Goal: Communication & Community: Answer question/provide support

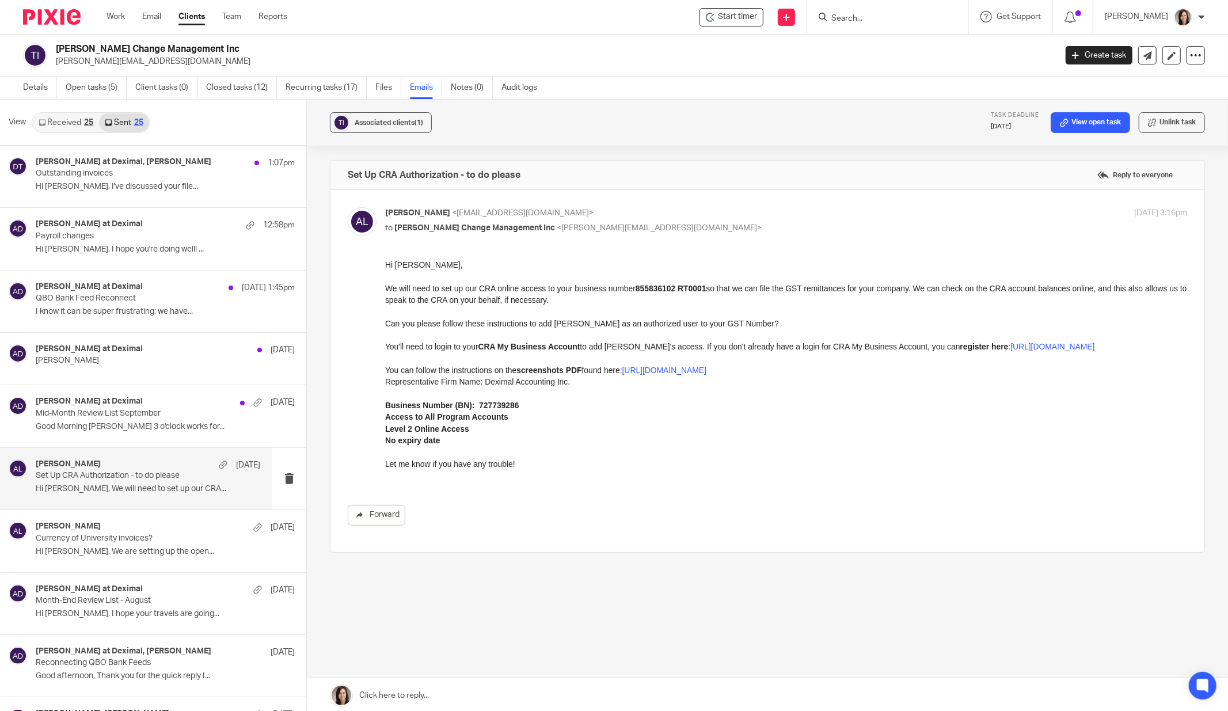
click at [862, 22] on input "Search" at bounding box center [882, 19] width 104 height 10
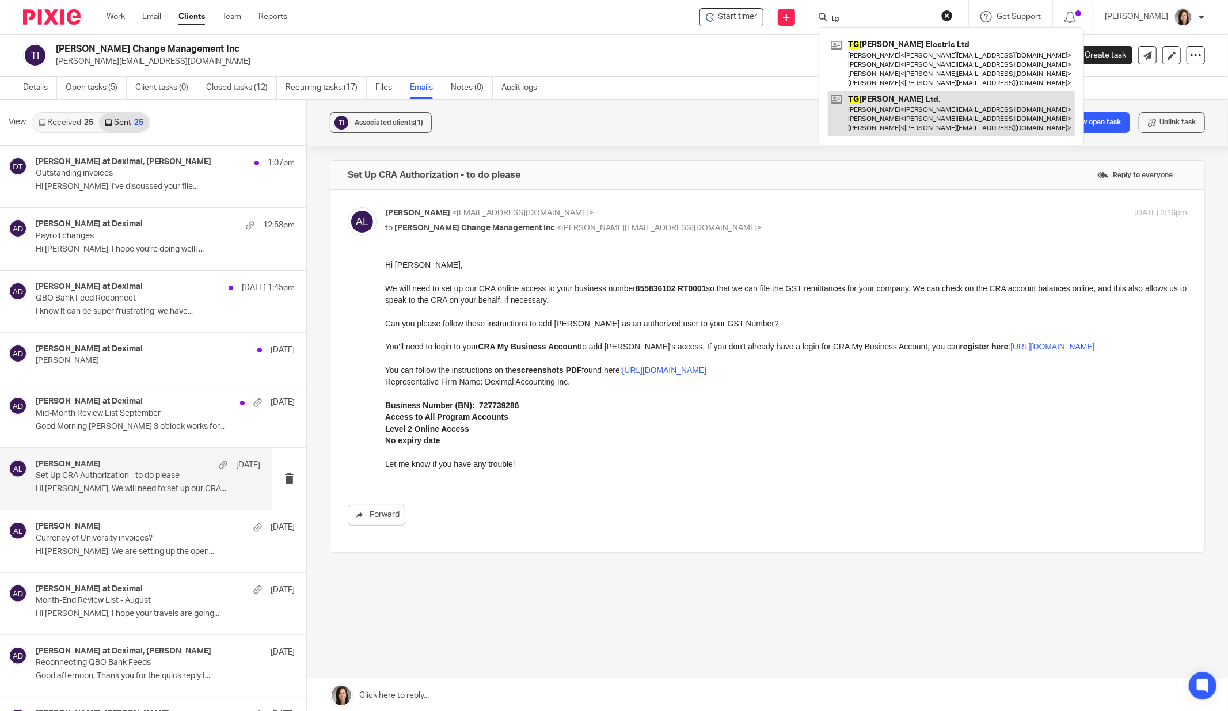
type input "tg"
click at [899, 104] on link at bounding box center [951, 113] width 247 height 45
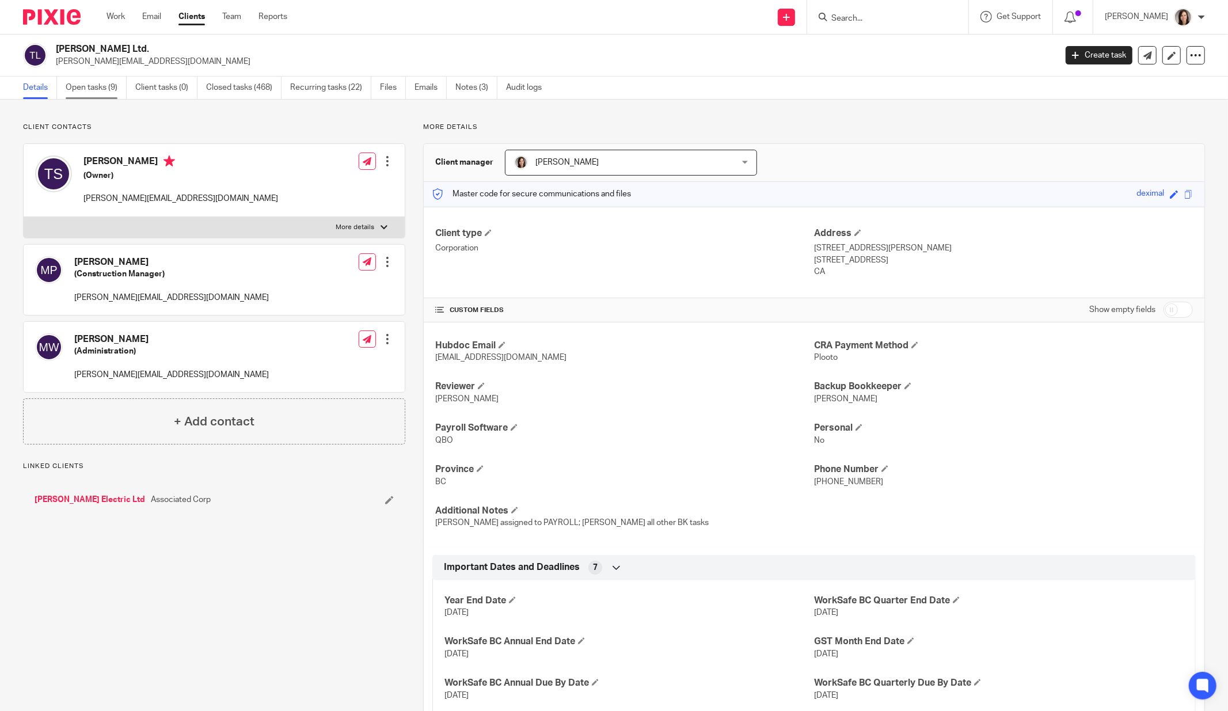
click at [96, 82] on link "Open tasks (9)" at bounding box center [96, 88] width 61 height 22
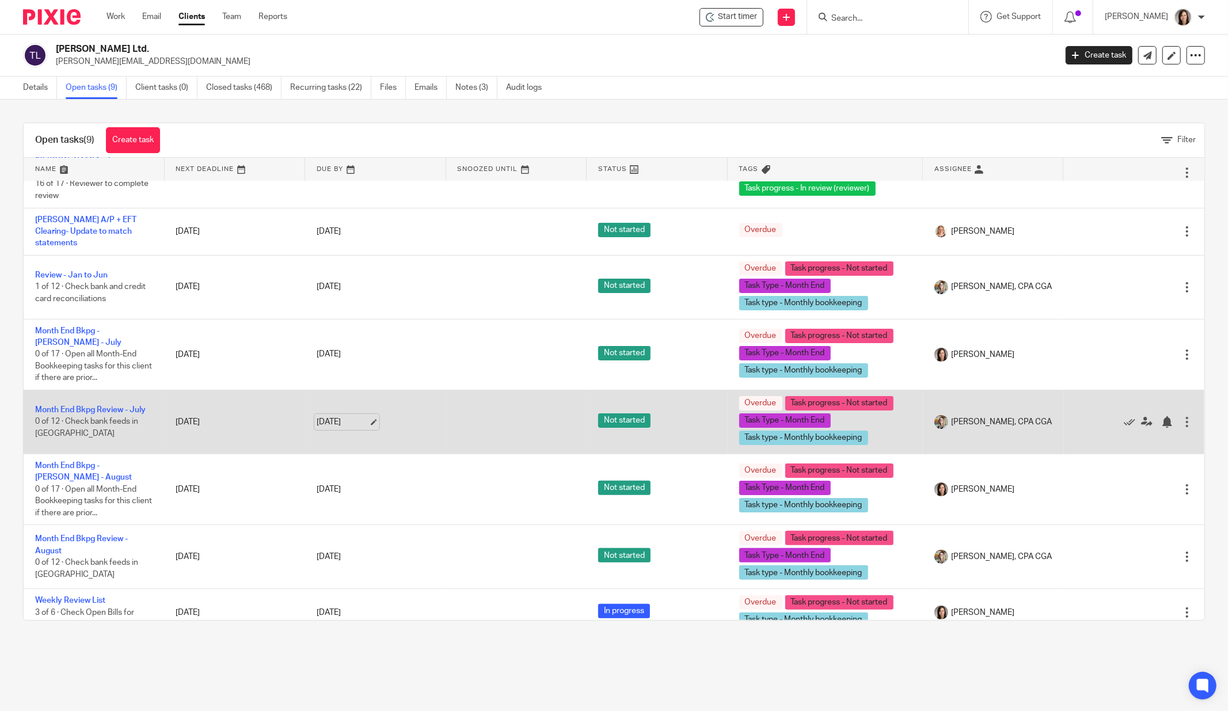
scroll to position [92, 0]
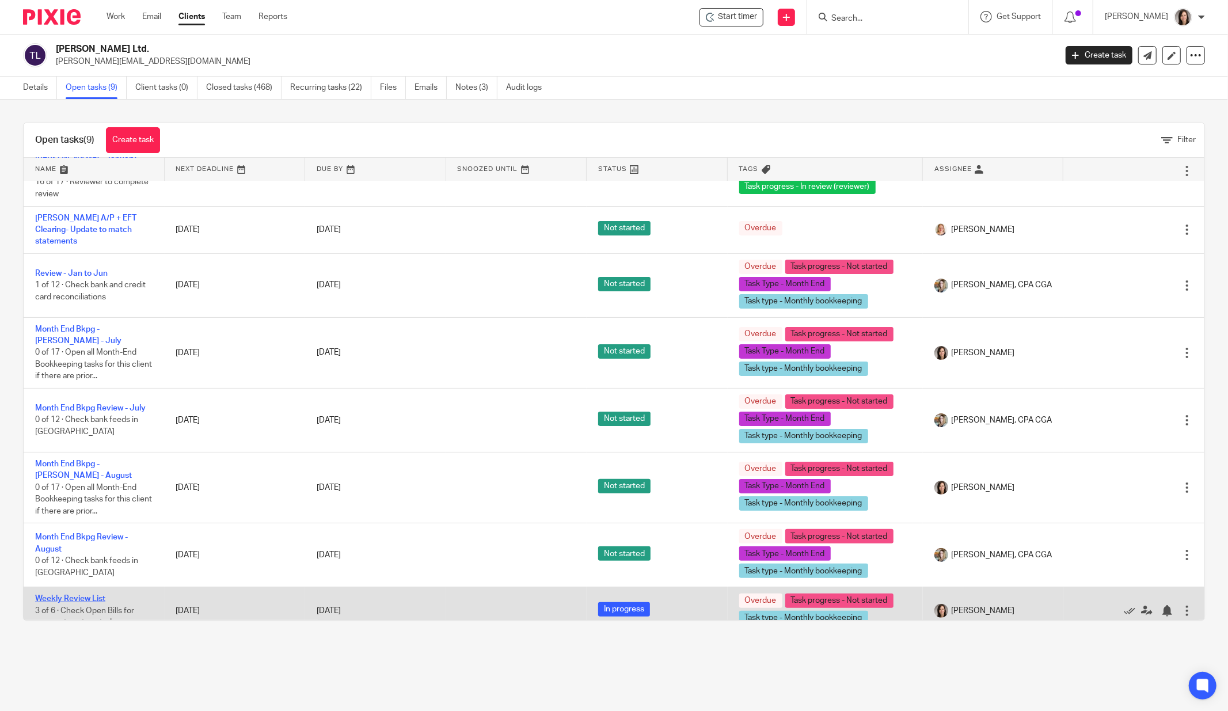
click at [94, 595] on link "Weekly Review List" at bounding box center [70, 599] width 70 height 8
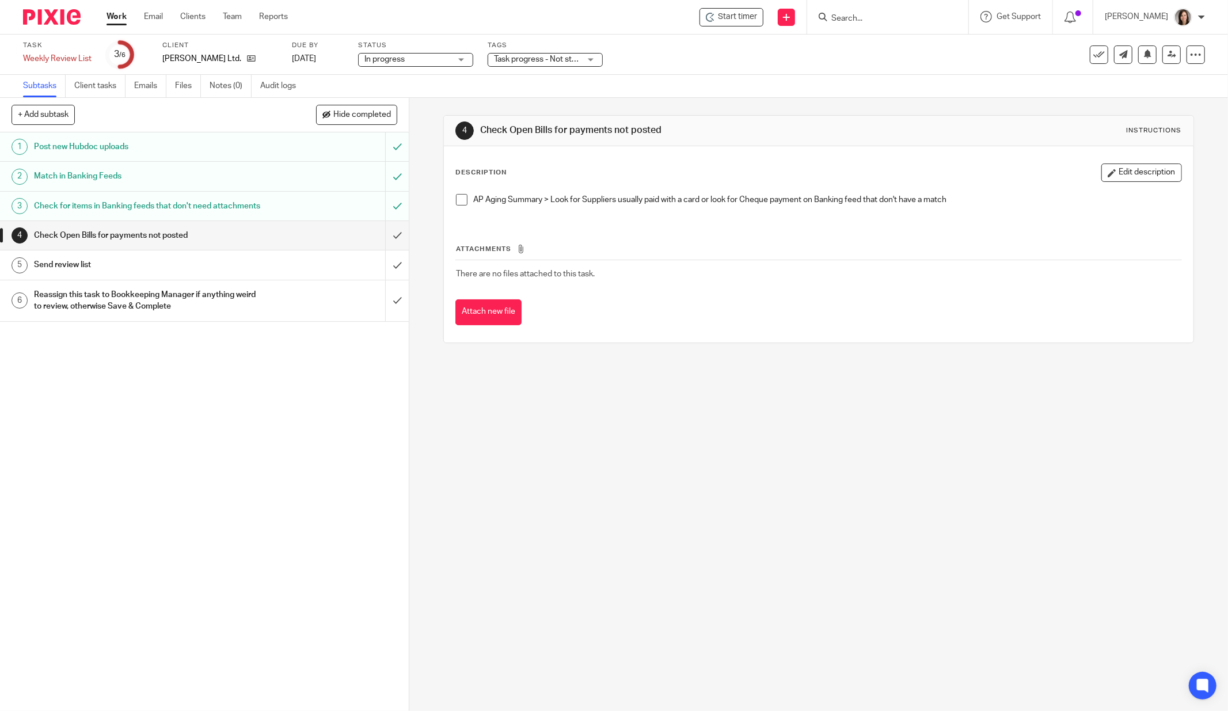
click at [101, 273] on h1 "Send review list" at bounding box center [147, 264] width 227 height 17
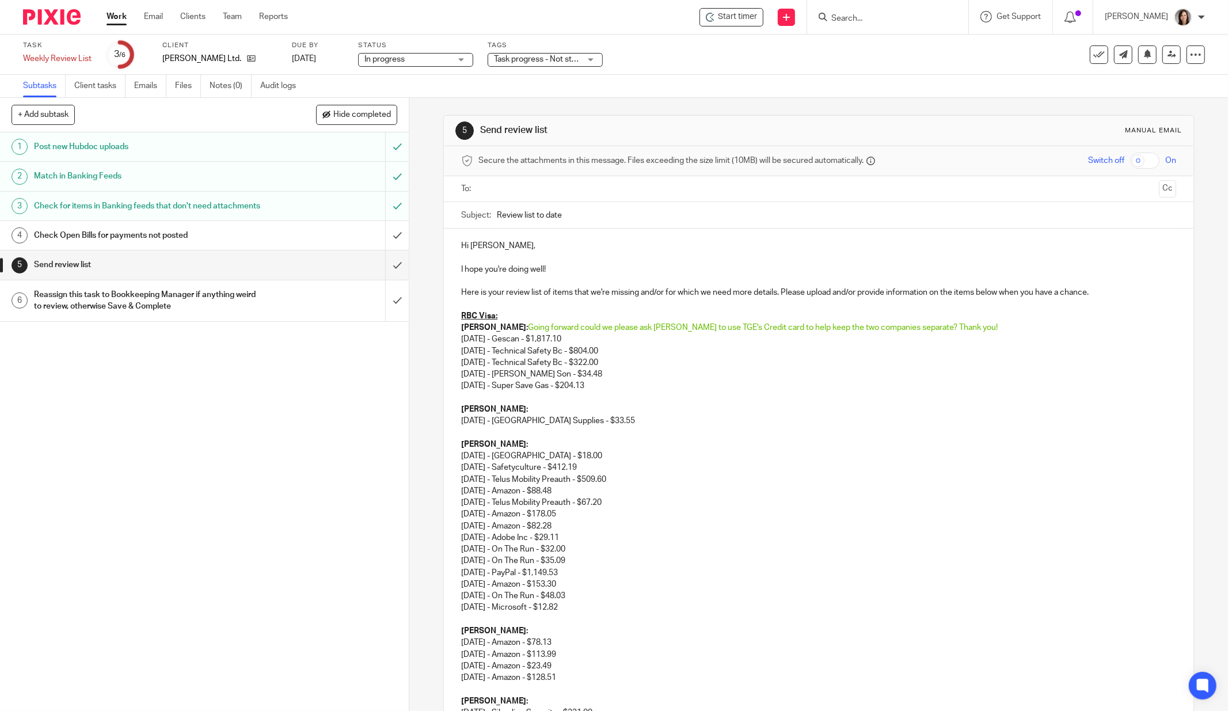
click at [615, 216] on input "Review list to date" at bounding box center [836, 215] width 679 height 26
type input "Review list to date - September 25 2025"
click at [538, 184] on input "text" at bounding box center [817, 189] width 671 height 13
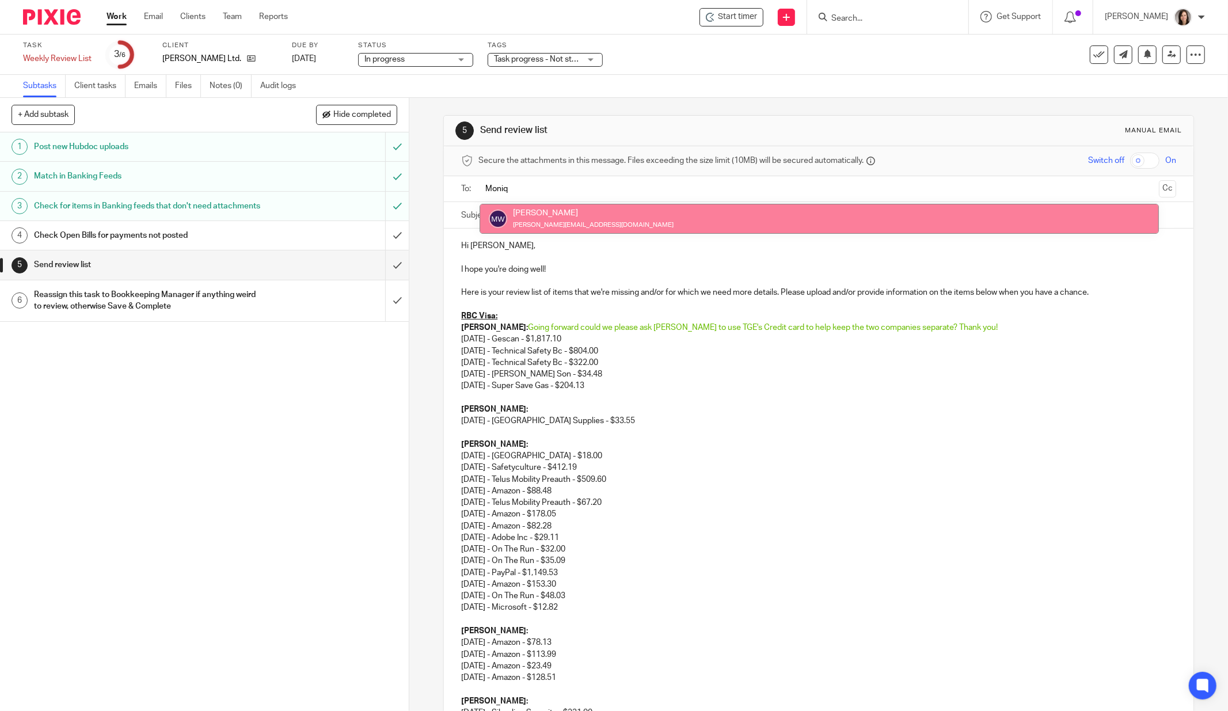
type input "Moniq"
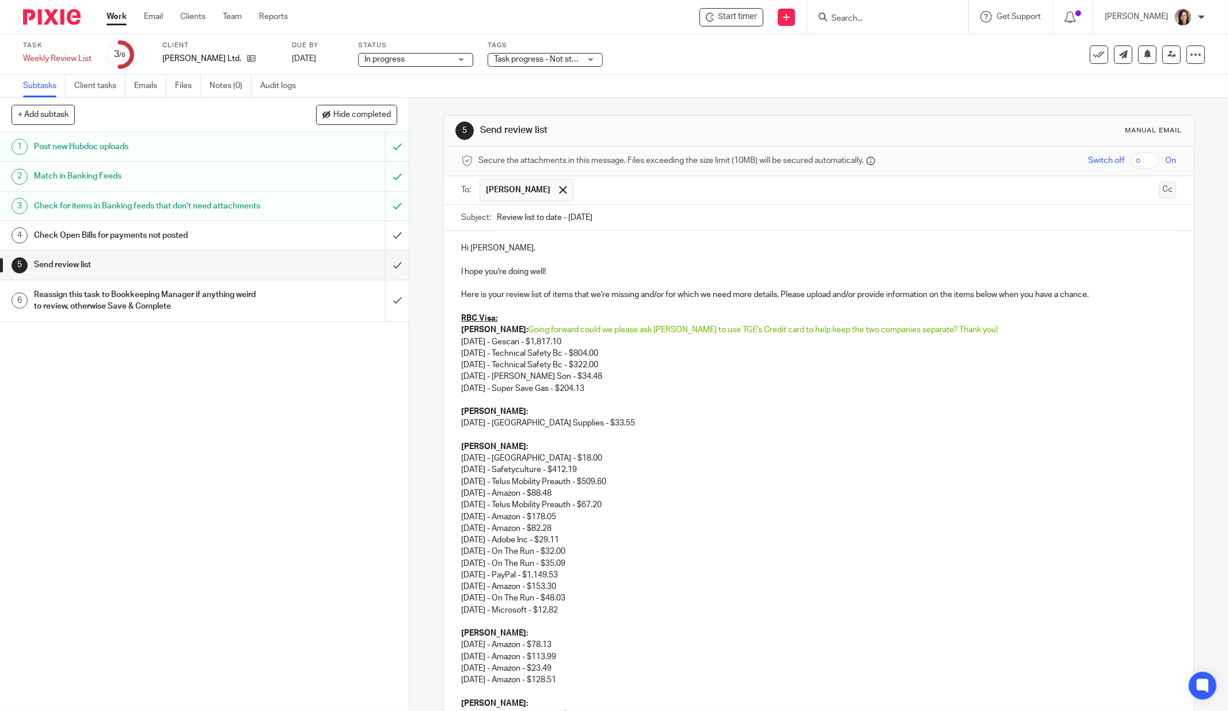
click at [1159, 184] on button "Cc" at bounding box center [1167, 189] width 17 height 17
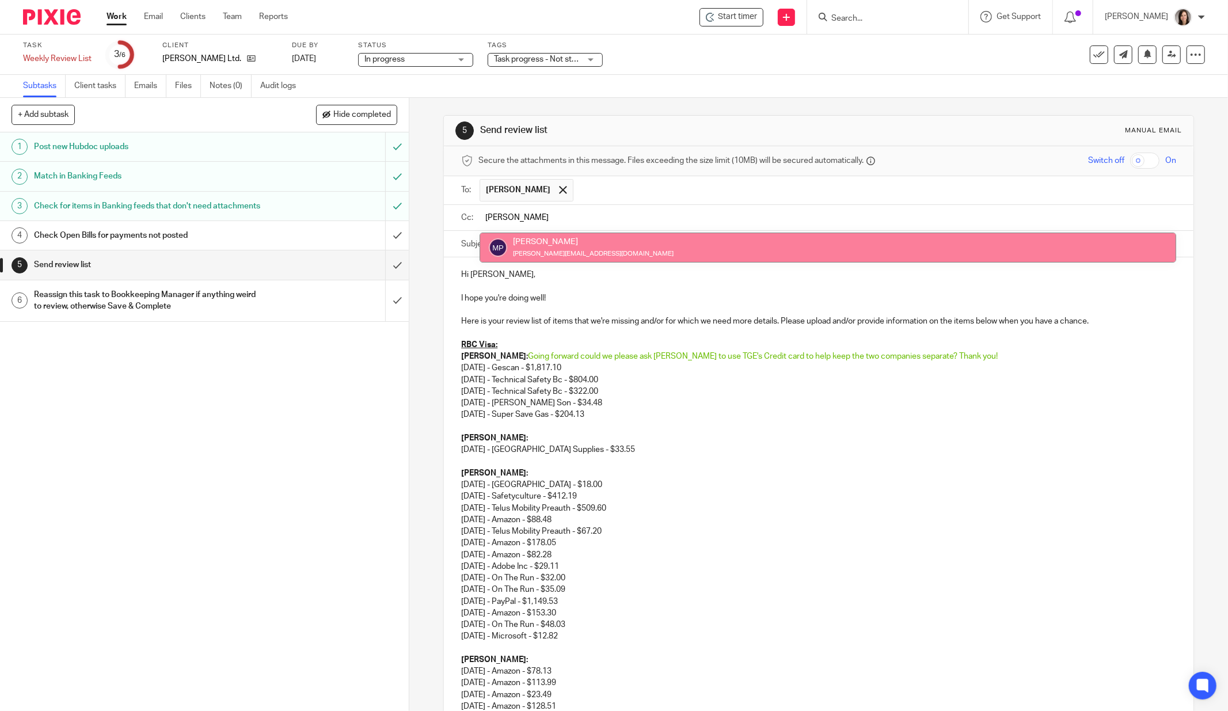
type input "Matt"
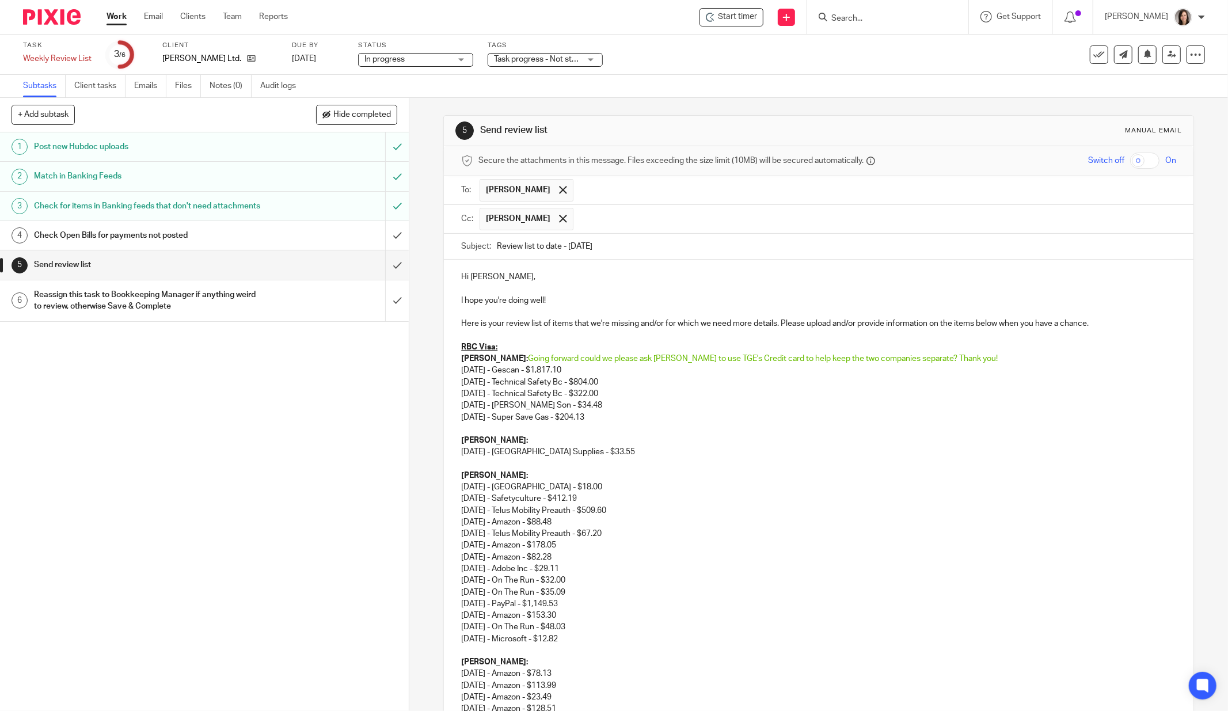
click at [497, 249] on input "Review list to date - September 25 2025" at bounding box center [836, 247] width 679 height 26
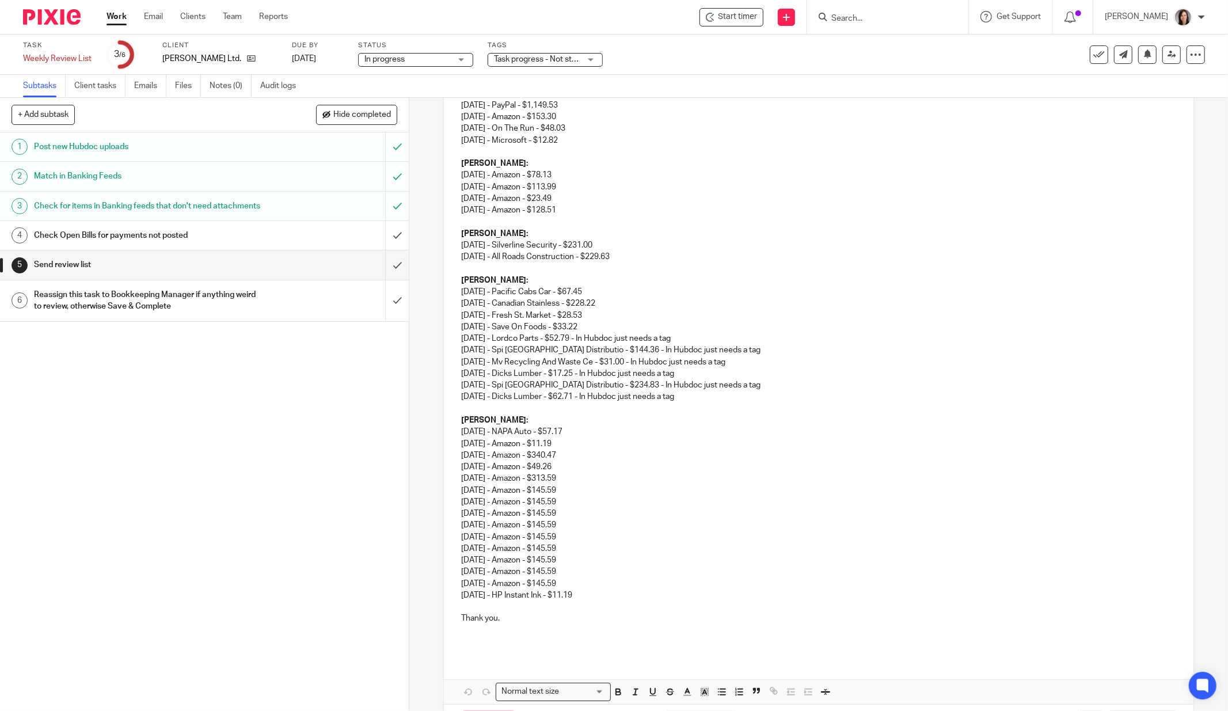
scroll to position [545, 0]
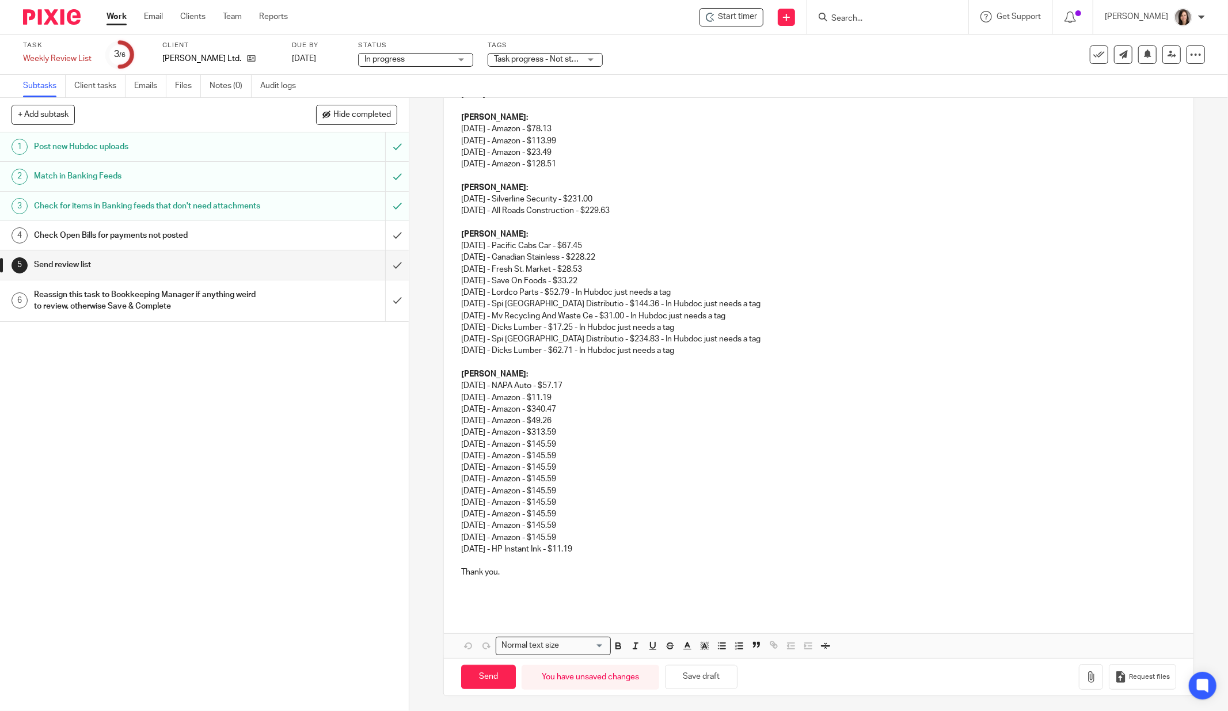
type input "TG Schulz CC Review list to date - September 25 2025"
click at [510, 576] on p "Thank you." at bounding box center [818, 573] width 715 height 12
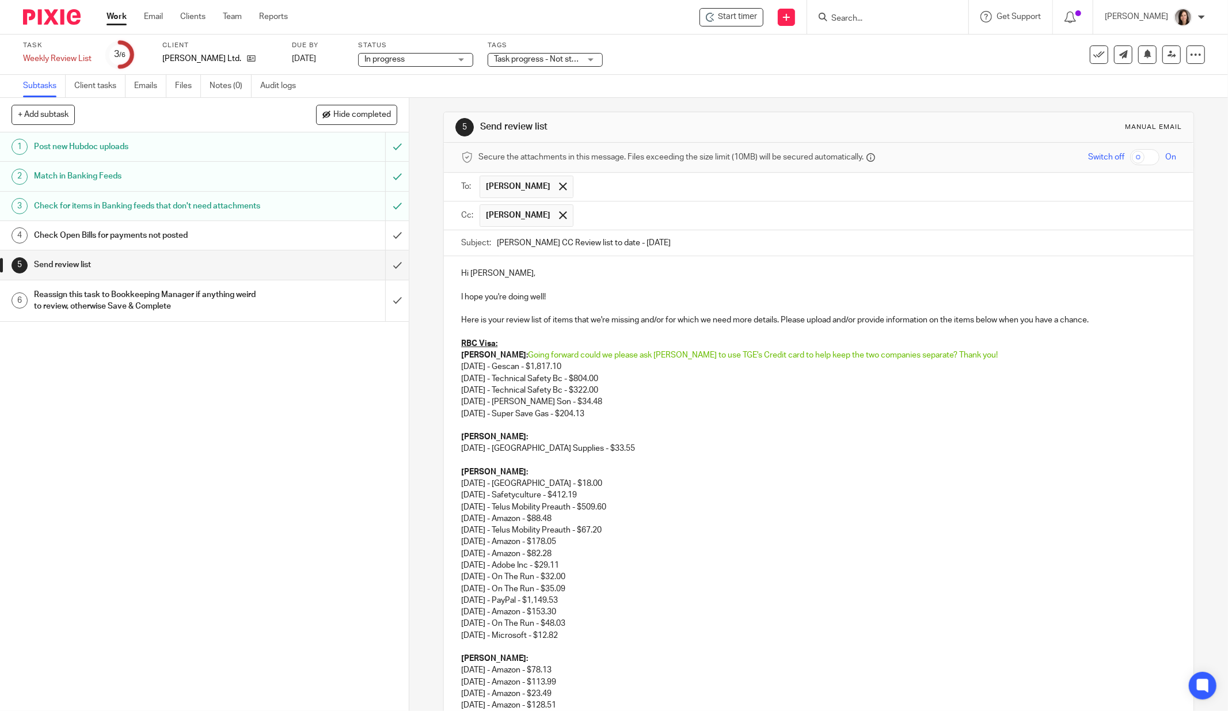
scroll to position [0, 0]
click at [1112, 321] on p "Here is your review list of items that we're missing and/or for which we need m…" at bounding box center [818, 324] width 715 height 12
click at [1112, 320] on p "Here is your review list of items that we're missing and/or for which we need m…" at bounding box center [818, 324] width 715 height 12
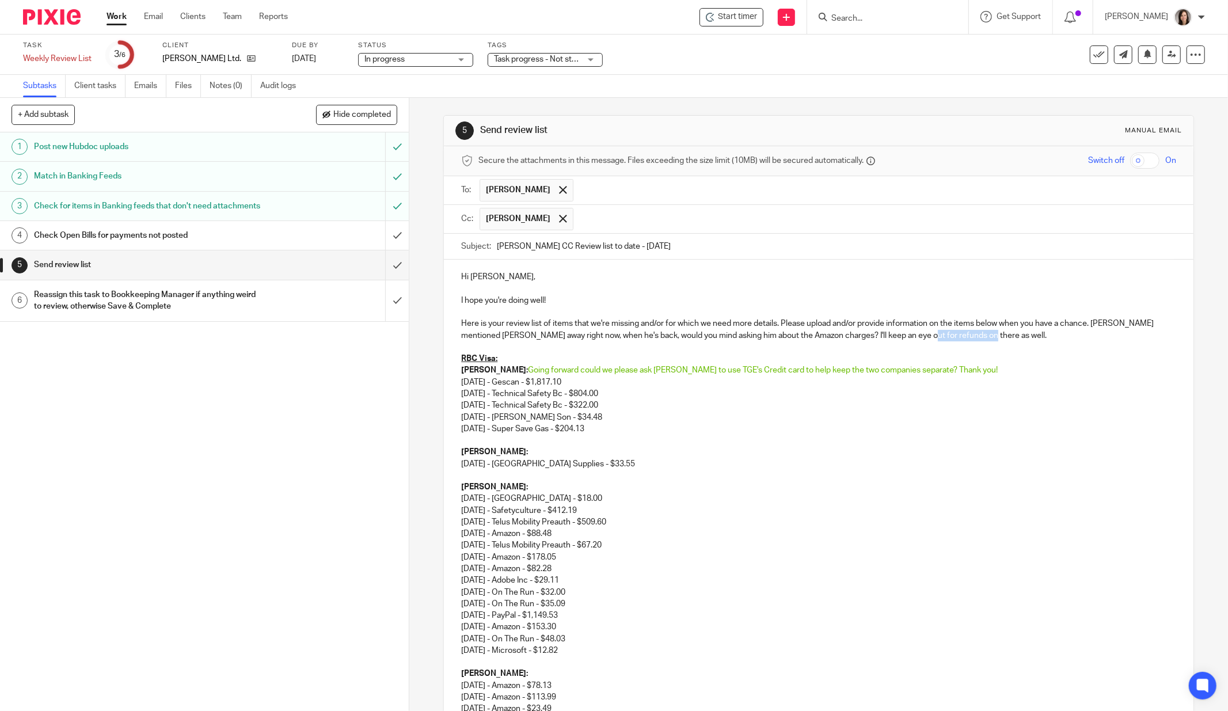
drag, startPoint x: 971, startPoint y: 333, endPoint x: 911, endPoint y: 335, distance: 59.9
click at [911, 335] on p "Here is your review list of items that we're missing and/or for which we need m…" at bounding box center [818, 330] width 715 height 24
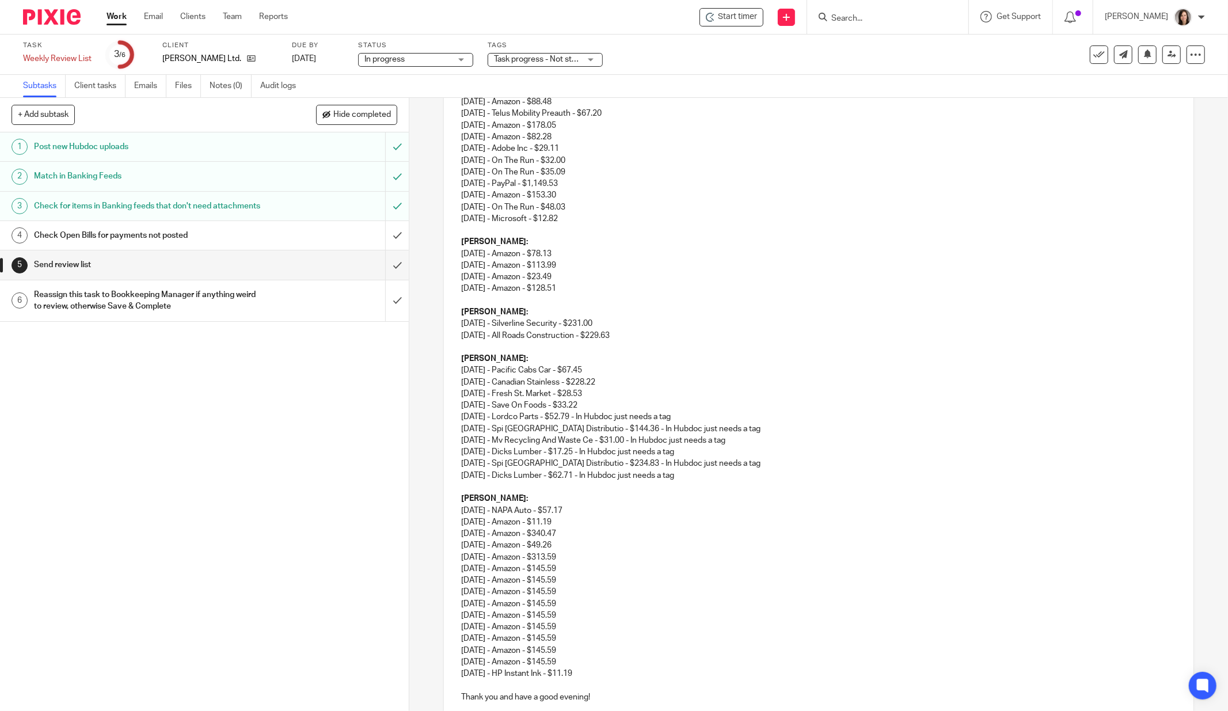
scroll to position [556, 0]
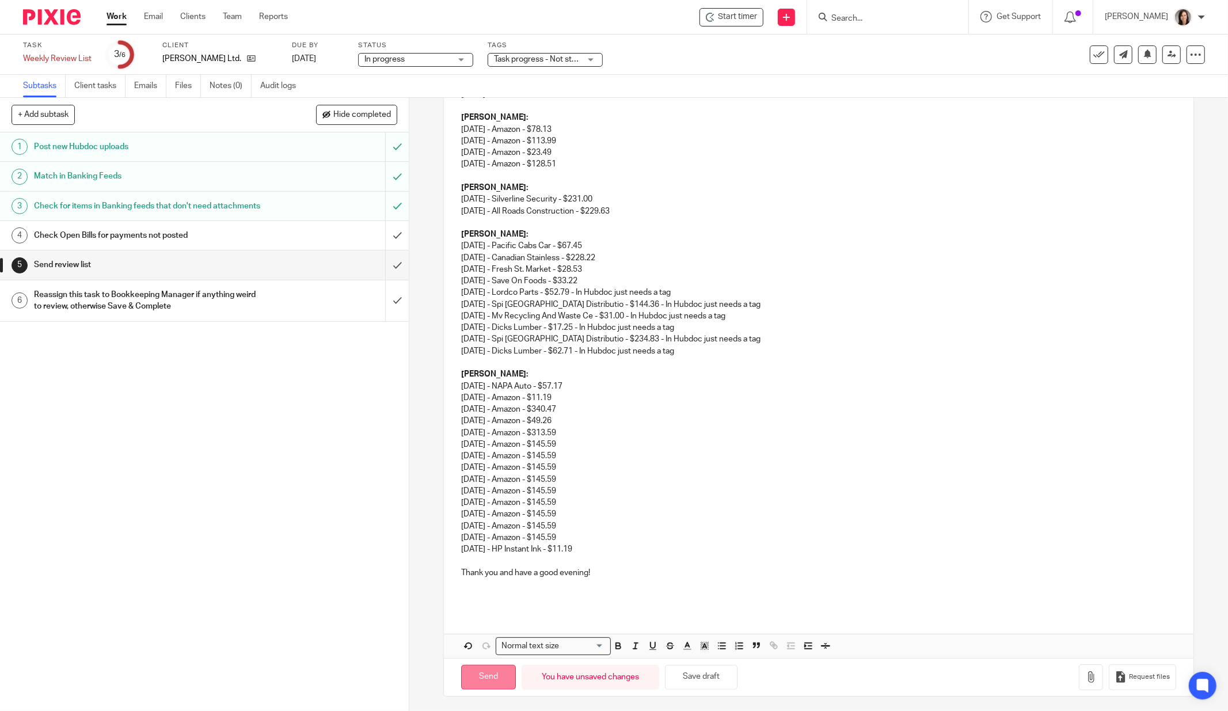
click at [492, 672] on input "Send" at bounding box center [488, 677] width 55 height 25
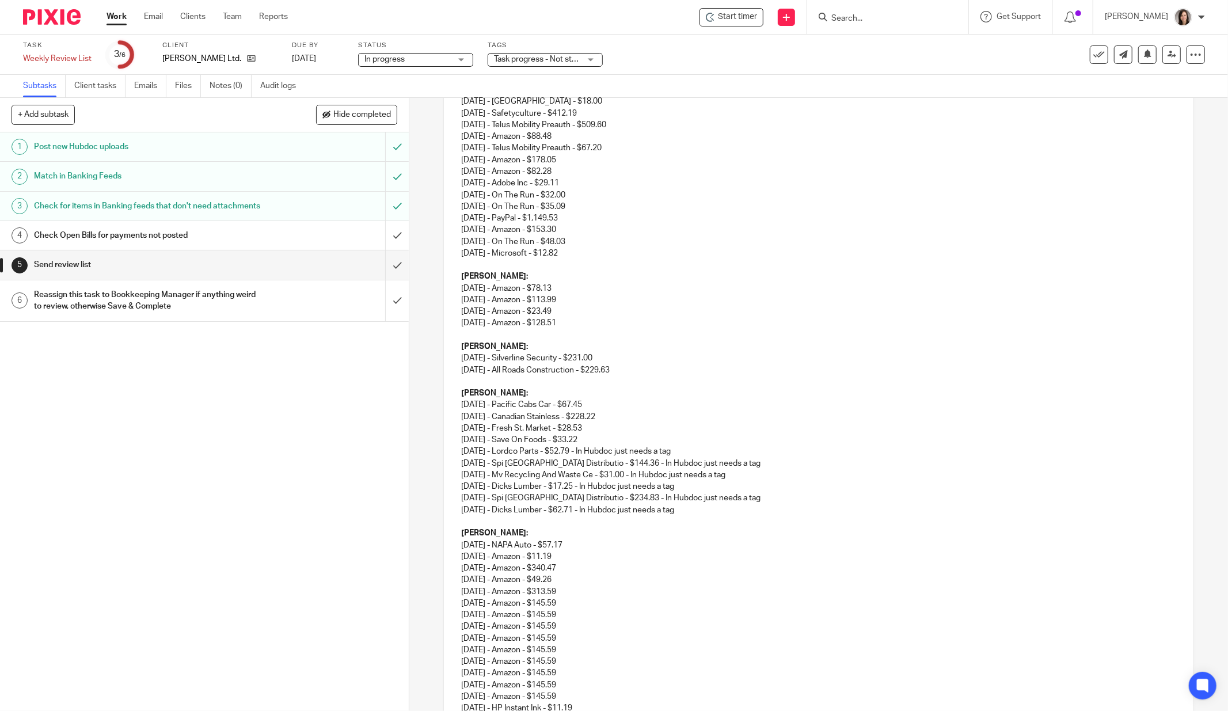
type input "Sent"
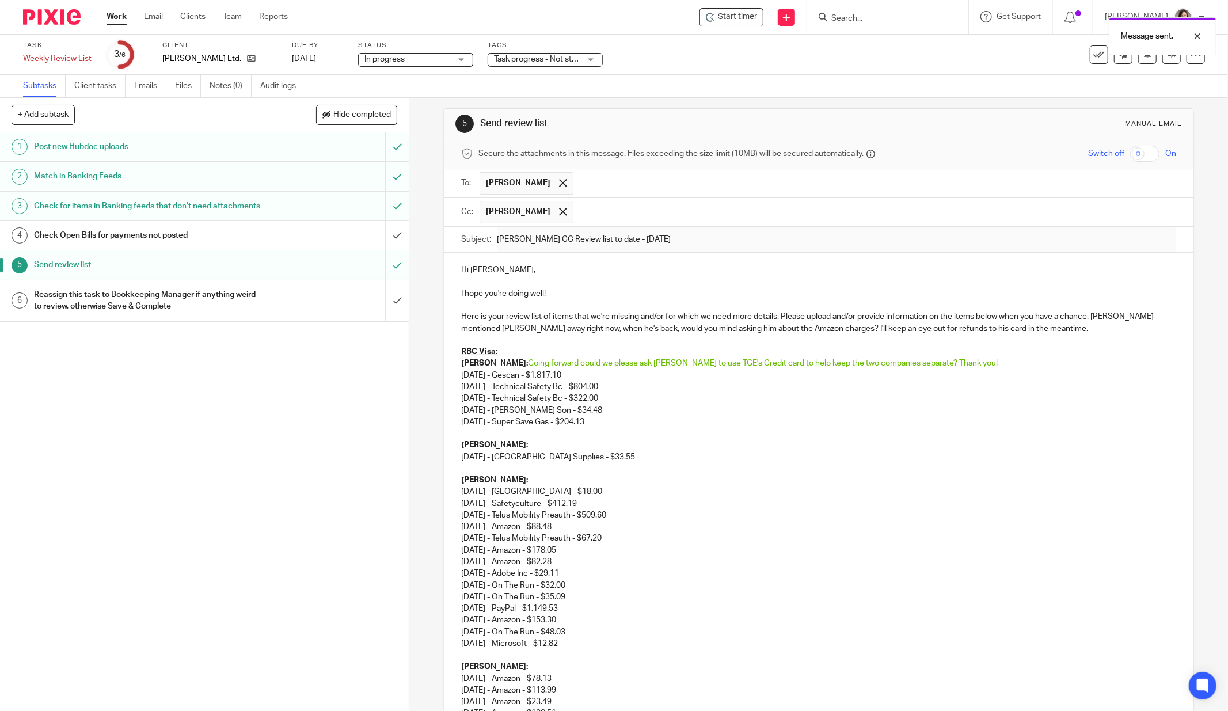
scroll to position [0, 0]
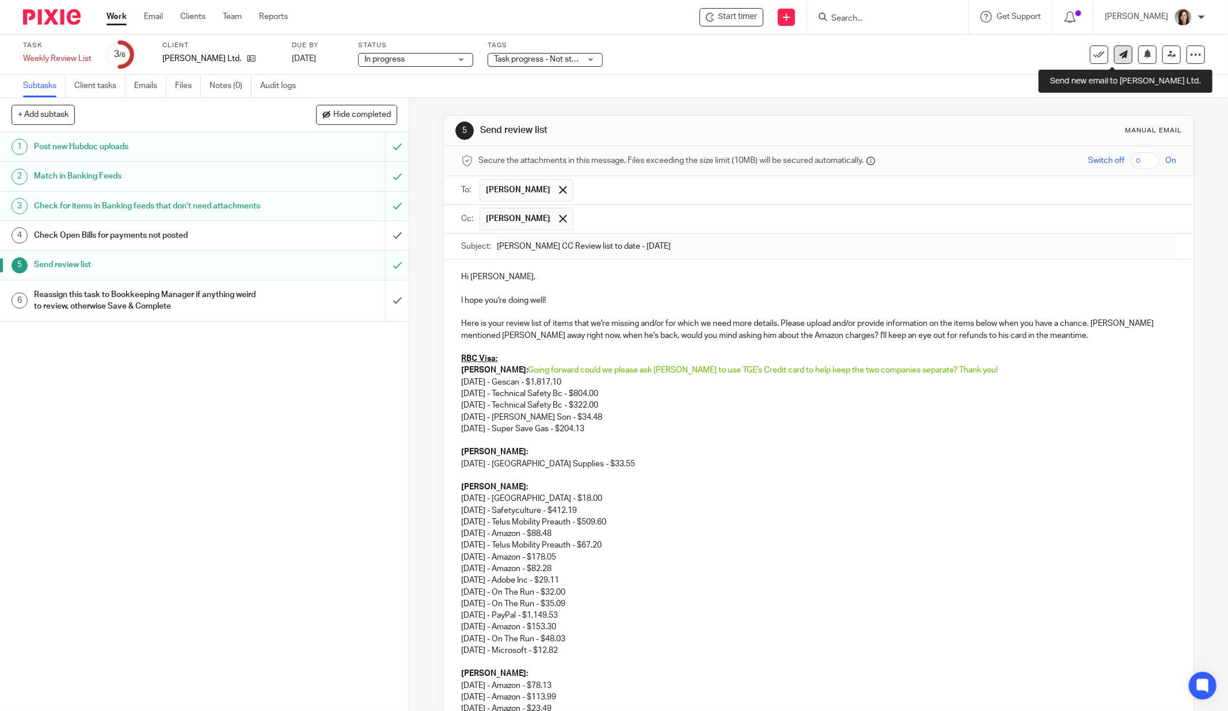
click at [1119, 57] on icon at bounding box center [1123, 54] width 9 height 9
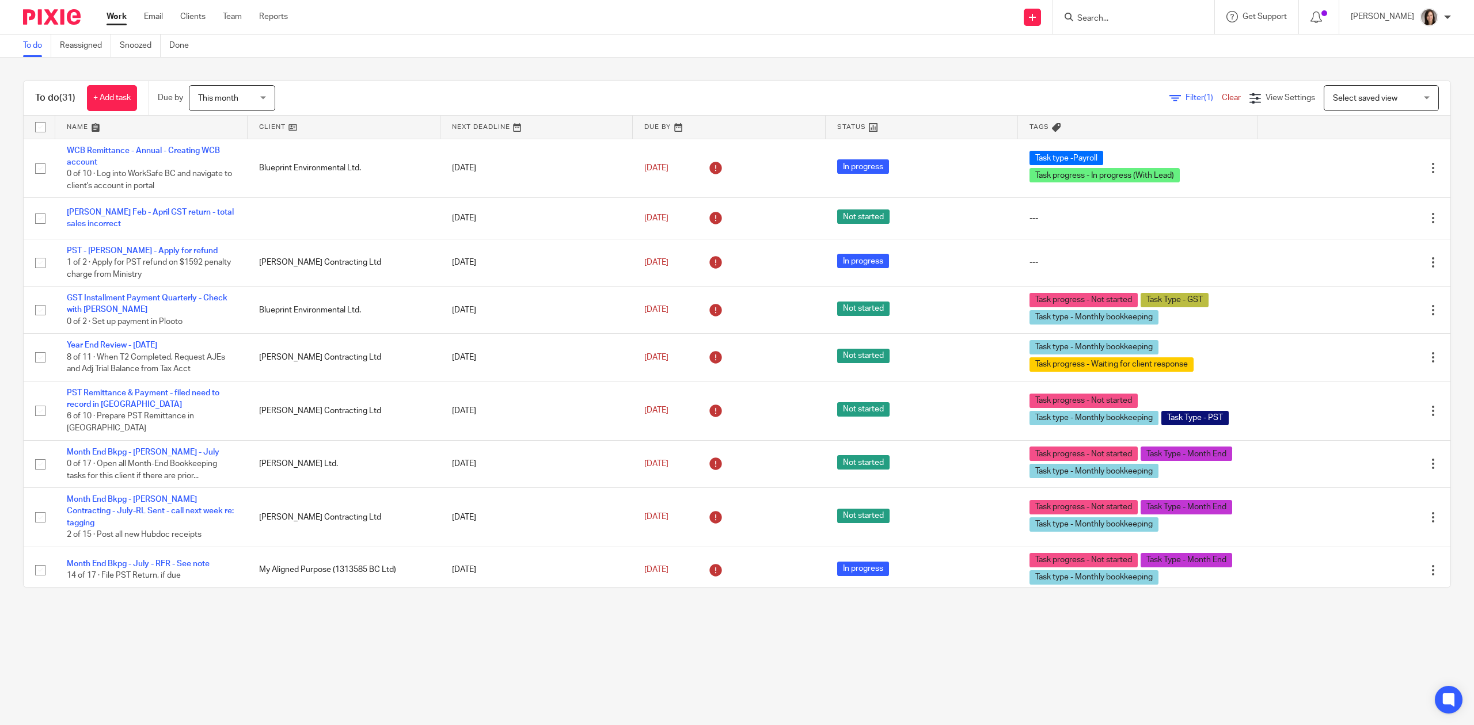
click at [1152, 17] on input "Search" at bounding box center [1128, 19] width 104 height 10
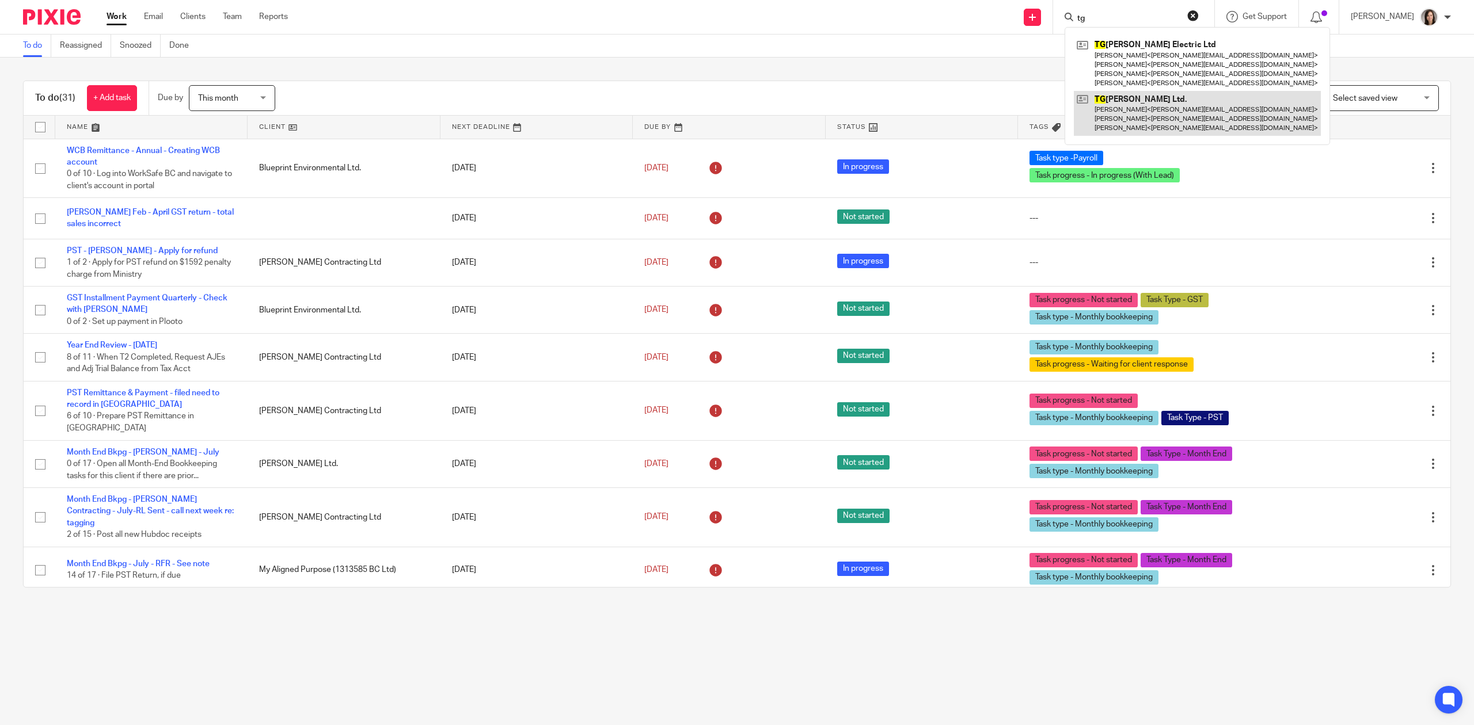
type input "tg"
click at [1161, 104] on link at bounding box center [1197, 113] width 247 height 45
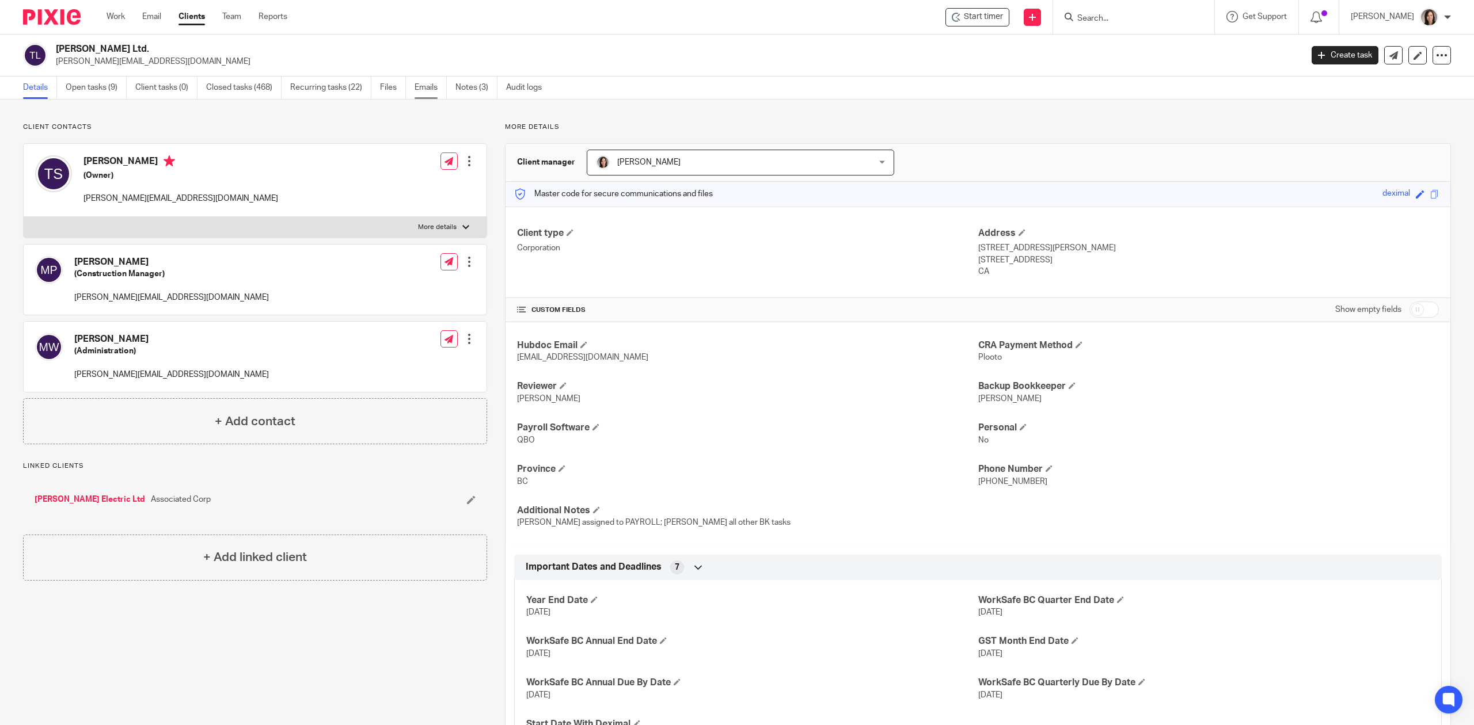
click at [443, 86] on link "Emails" at bounding box center [431, 88] width 32 height 22
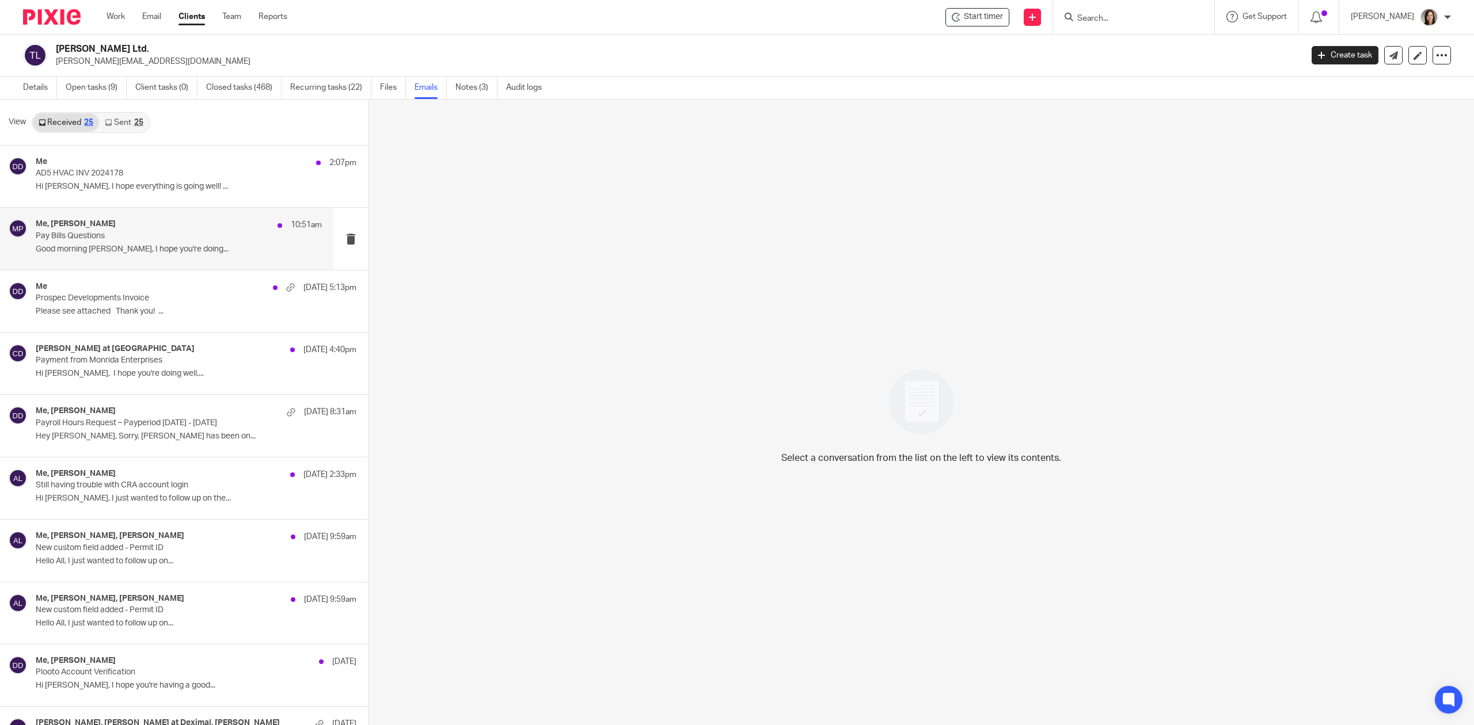
click at [134, 245] on p "Good morning [PERSON_NAME], I hope you're doing..." at bounding box center [179, 250] width 286 height 10
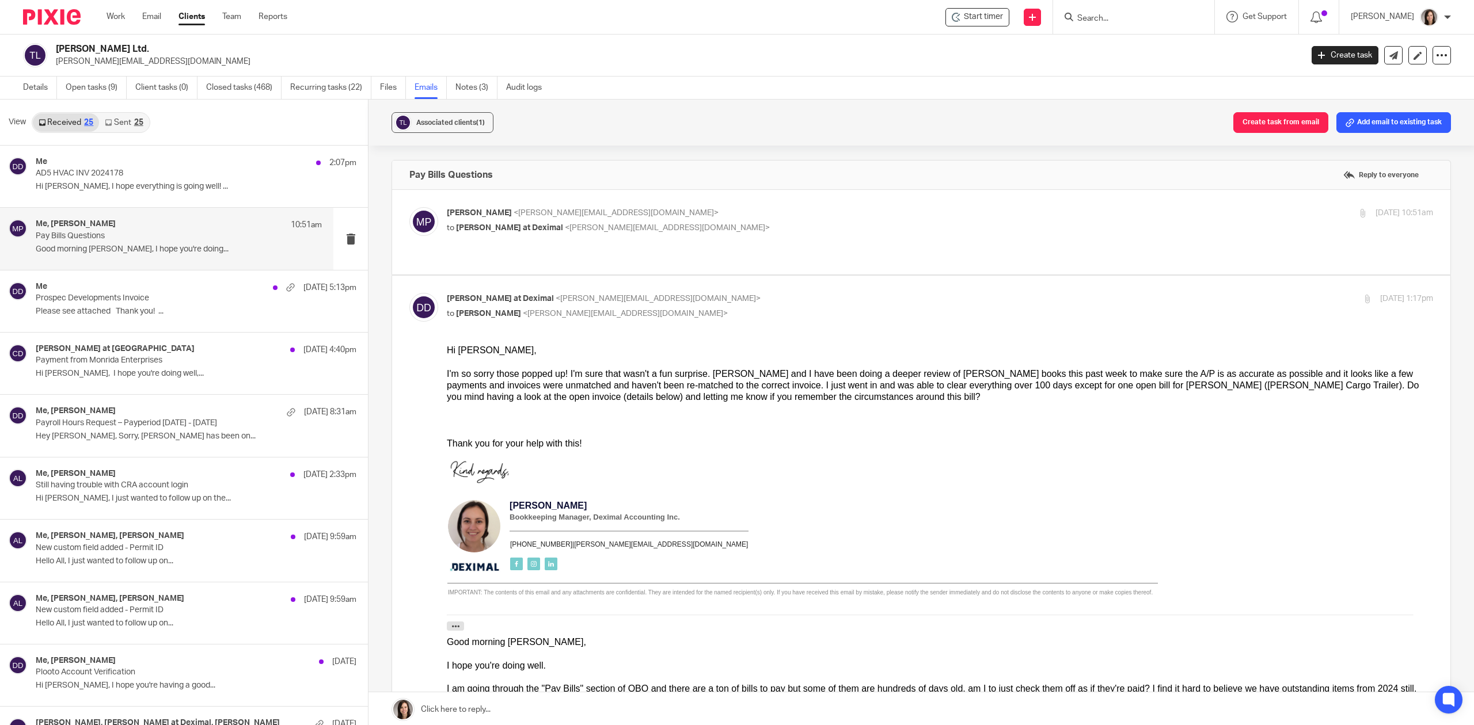
click at [684, 241] on label at bounding box center [921, 232] width 1058 height 85
click at [409, 207] on input "checkbox" at bounding box center [409, 207] width 1 height 1
checkbox input "true"
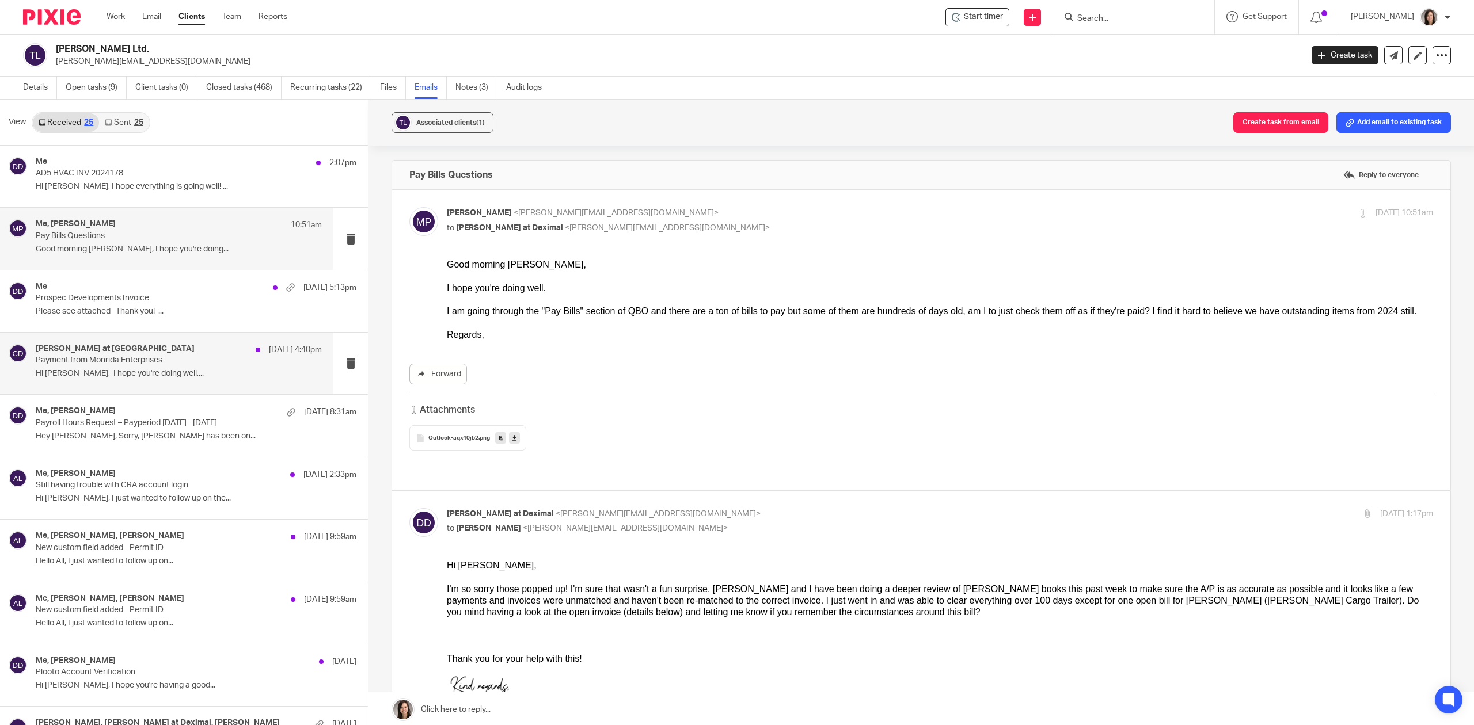
click at [108, 370] on p "Hi Matt, I hope you're doing well,..." at bounding box center [179, 374] width 286 height 10
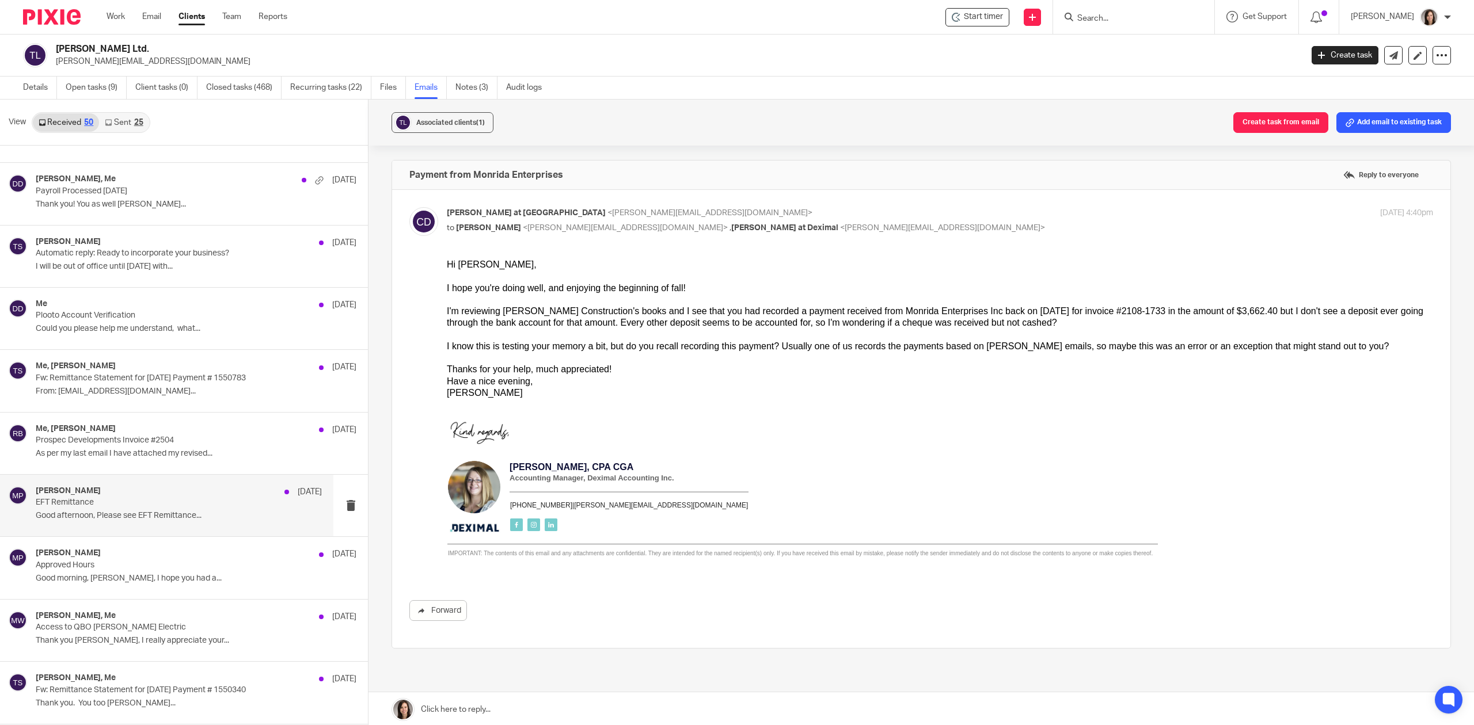
scroll to position [1407, 0]
click at [121, 123] on link "Sent 25" at bounding box center [124, 122] width 50 height 18
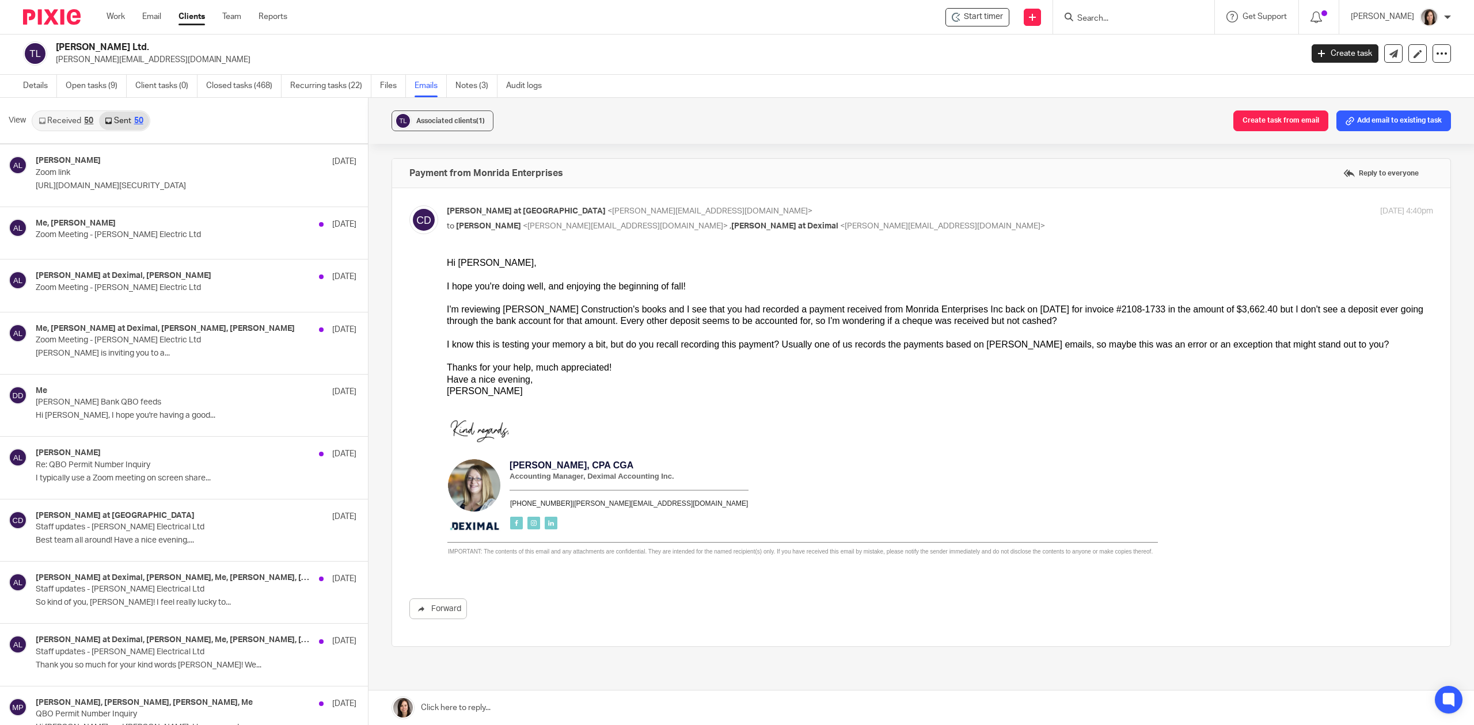
scroll to position [1126, 0]
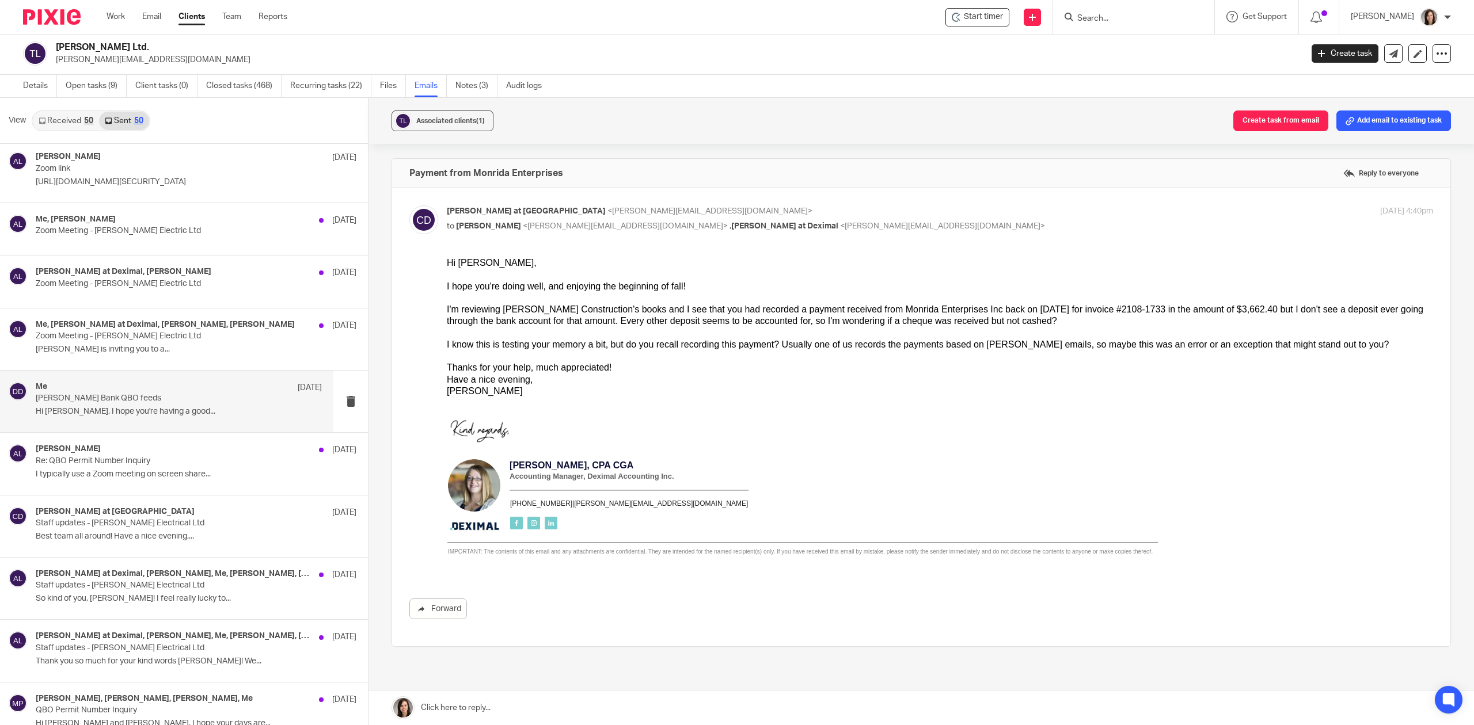
click at [97, 415] on p "Hi Matt, I hope you're having a good..." at bounding box center [179, 412] width 286 height 10
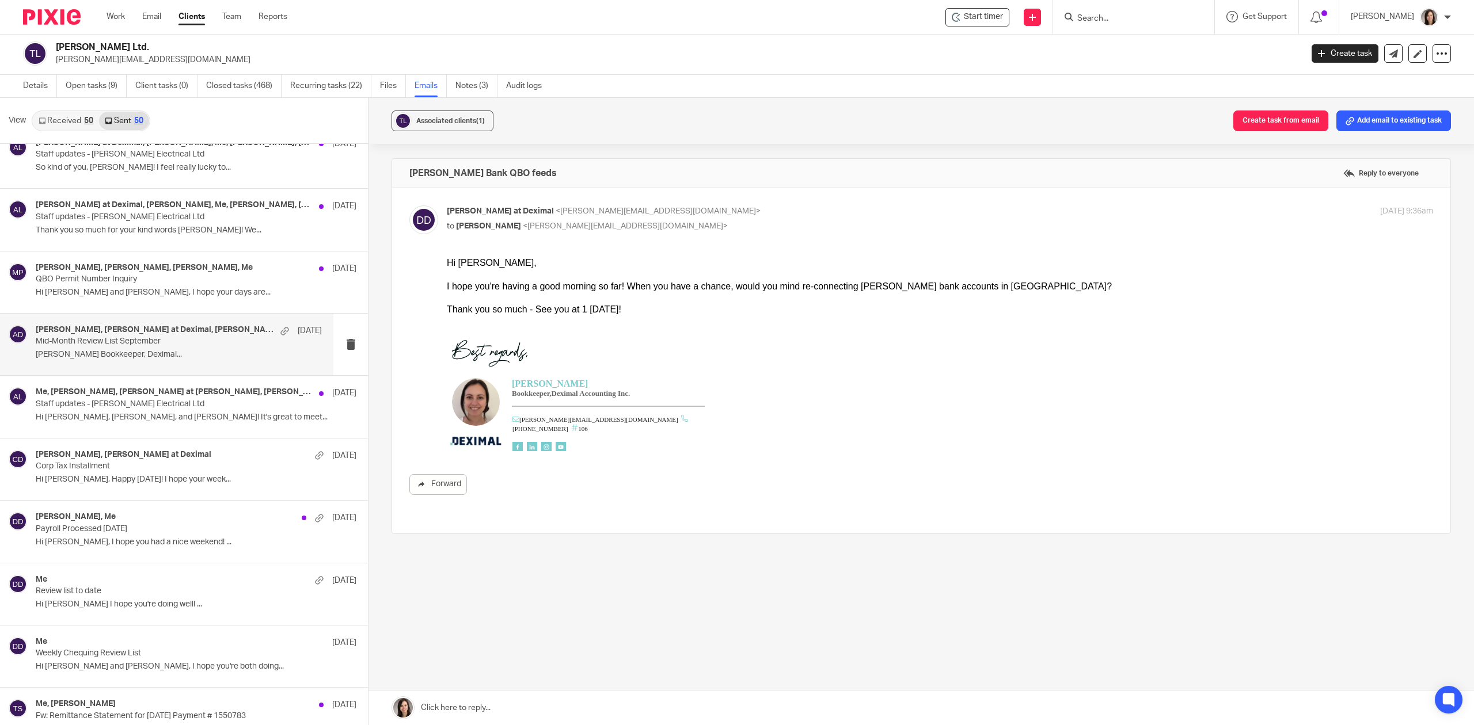
scroll to position [1561, 0]
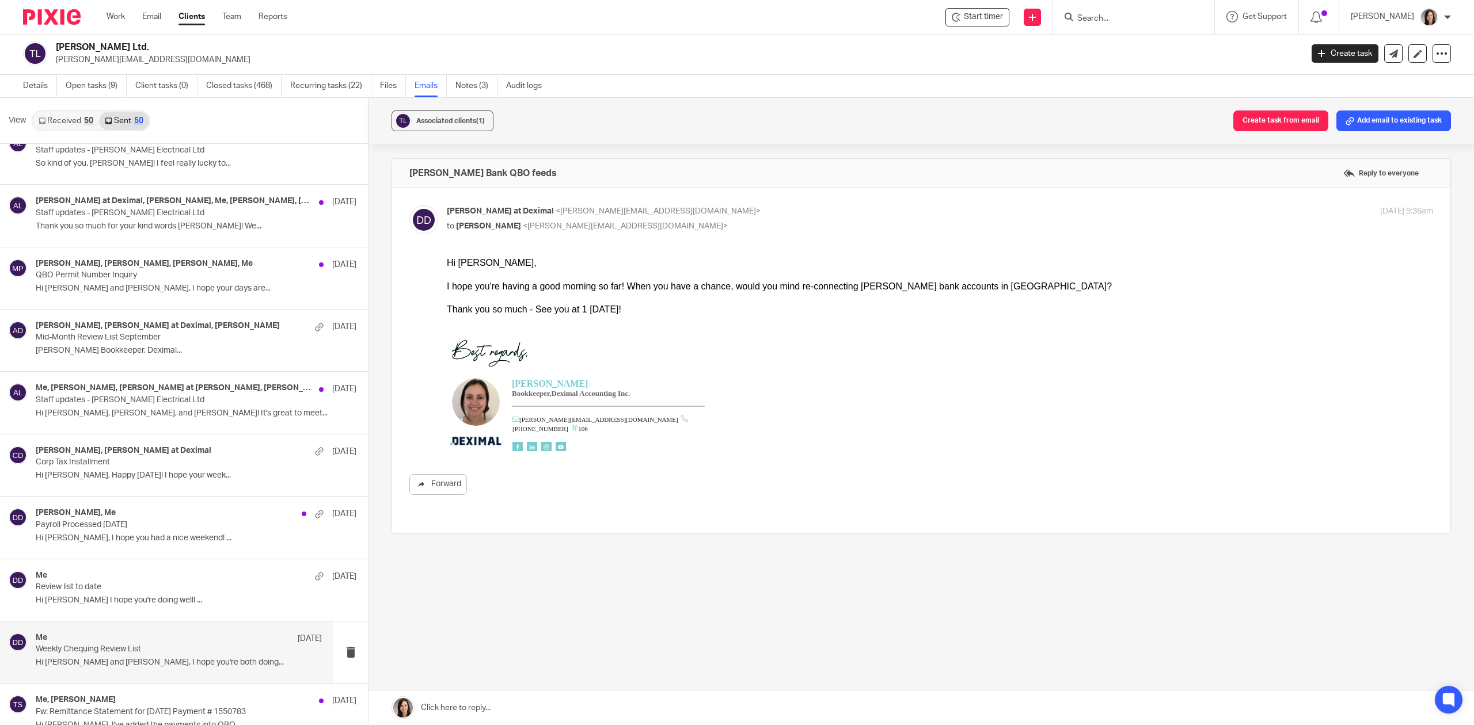
click at [138, 667] on p "Hi Terry and Matt, I hope you're both doing..." at bounding box center [179, 663] width 286 height 10
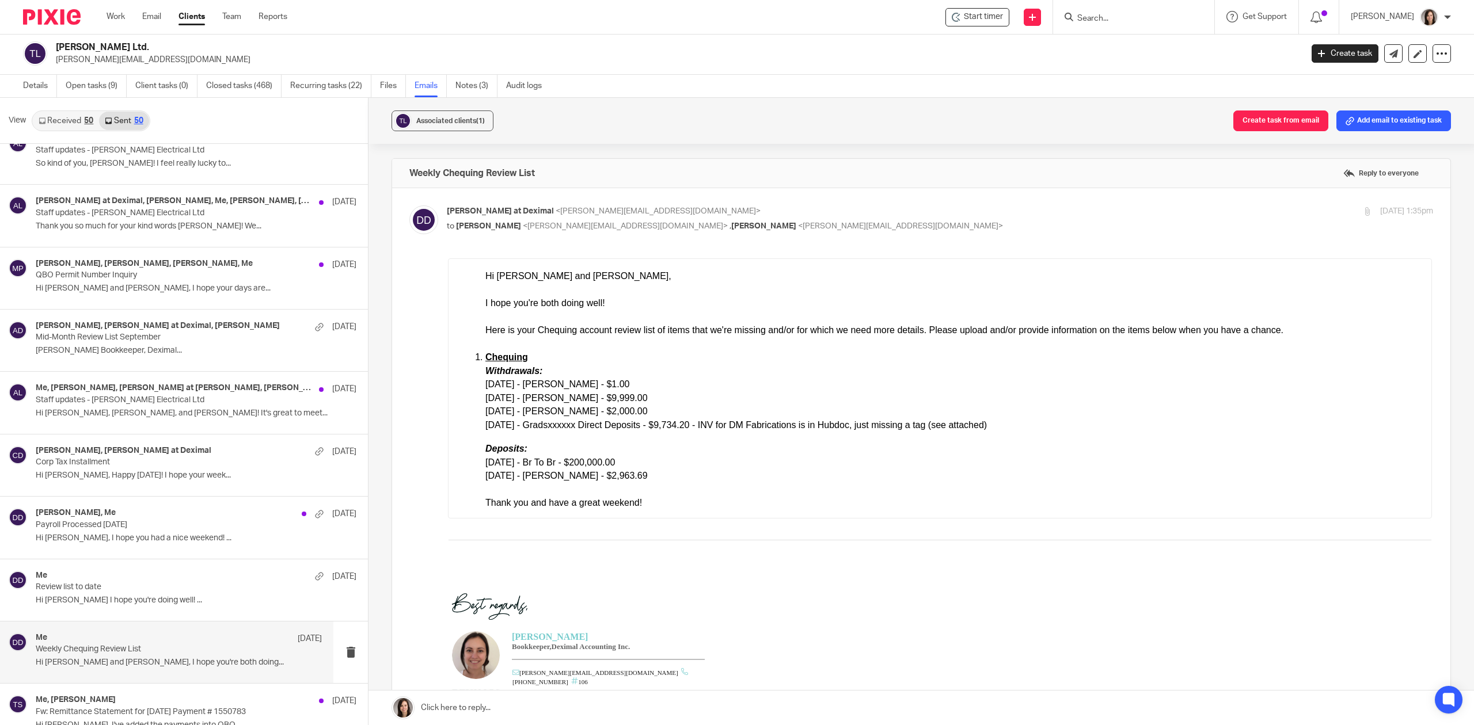
scroll to position [0, 0]
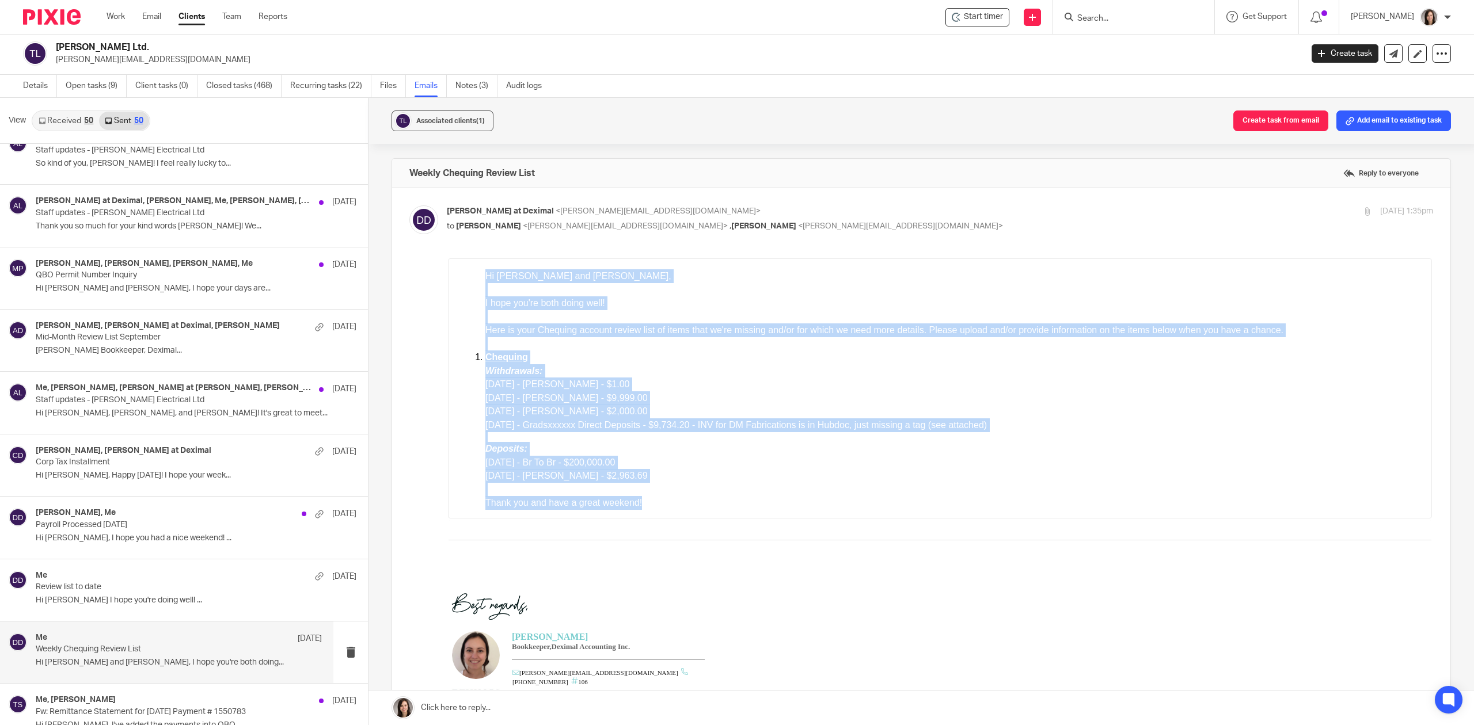
drag, startPoint x: 633, startPoint y: 505, endPoint x: 456, endPoint y: 259, distance: 303.6
click at [456, 259] on div "Hi Terry and Matt, I hope you're both doing well! Here is your Chequing account…" at bounding box center [940, 389] width 984 height 260
copy div "Hi Terry and Matt, I hope you're both doing well! Here is your Chequing account…"
drag, startPoint x: 867, startPoint y: 382, endPoint x: 872, endPoint y: 378, distance: 6.6
click at [867, 382] on div "Withdrawals: 09/02/2025 - Ken Tacoma - $1.00 09/02/2025 - Ken Tacoma - $9,999.00" at bounding box center [950, 384] width 930 height 41
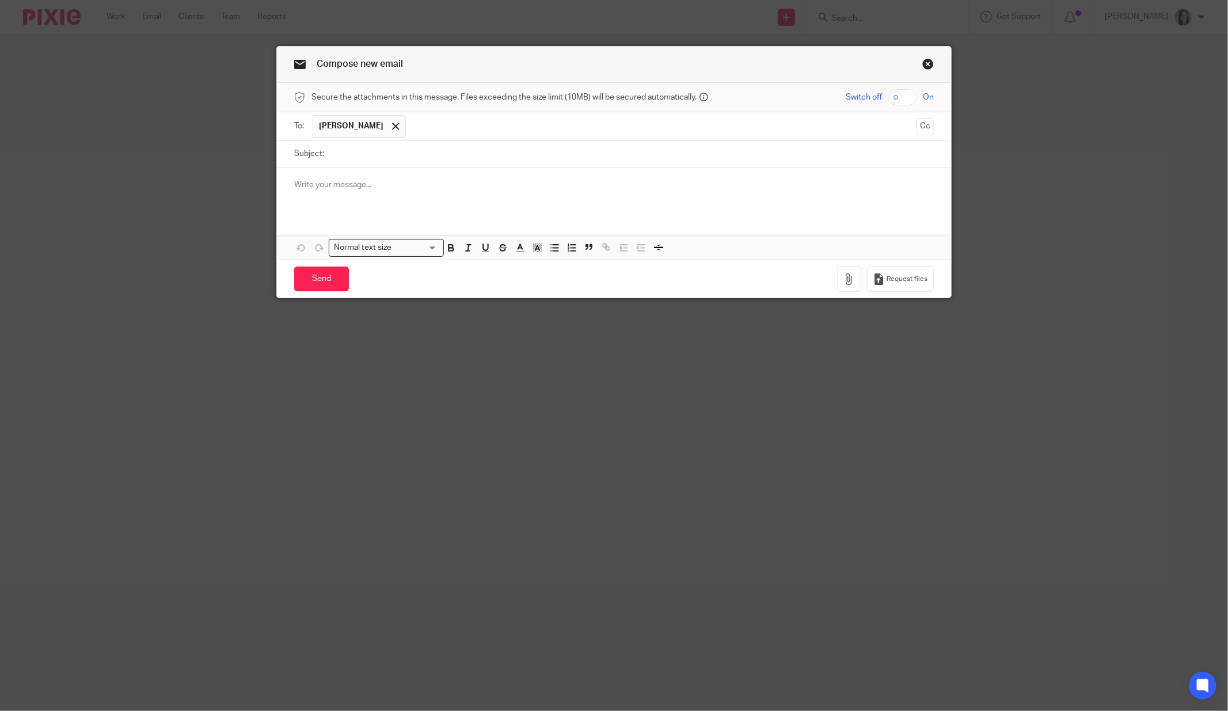
click at [348, 186] on p at bounding box center [614, 185] width 640 height 12
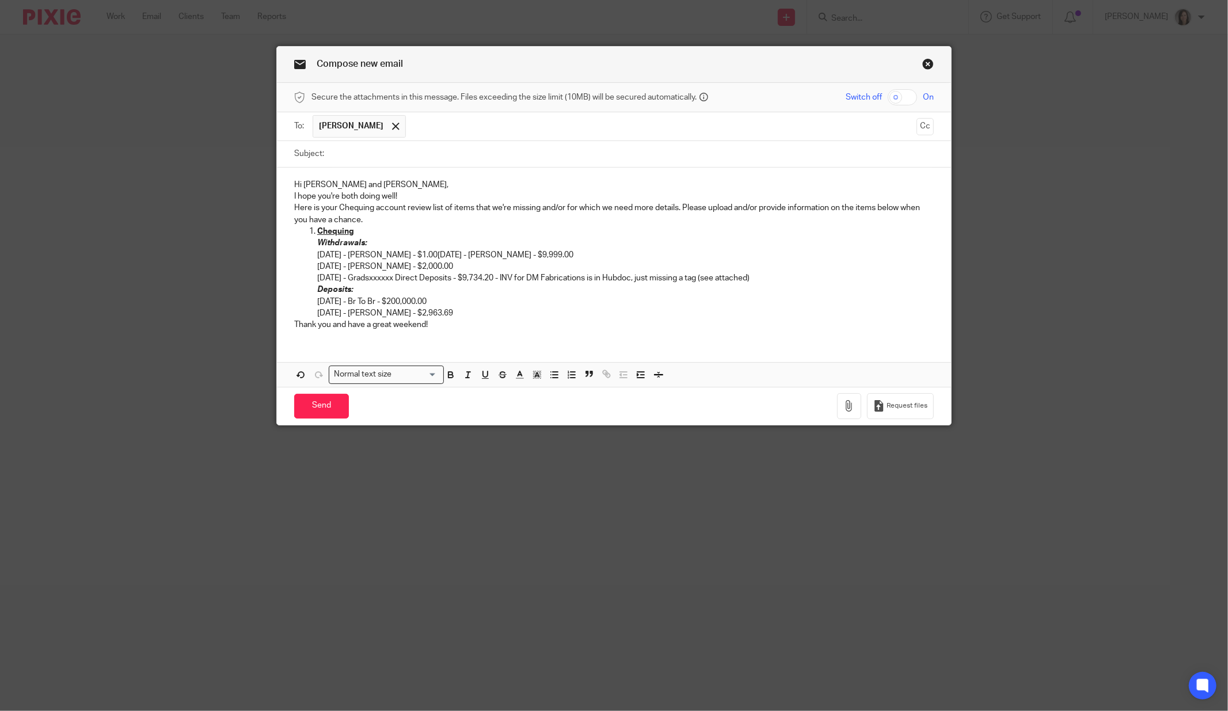
click at [477, 303] on p "[DATE] - Br To Br - $200,000.00" at bounding box center [625, 302] width 617 height 12
click at [479, 316] on p "[DATE] - [PERSON_NAME] - $2,963.69" at bounding box center [625, 313] width 617 height 12
drag, startPoint x: 452, startPoint y: 330, endPoint x: 280, endPoint y: 340, distance: 172.4
click at [280, 340] on div "Hi [PERSON_NAME] and [PERSON_NAME], I hope you're both doing well! Here is your…" at bounding box center [614, 277] width 674 height 219
drag, startPoint x: 769, startPoint y: 278, endPoint x: 311, endPoint y: 278, distance: 458.3
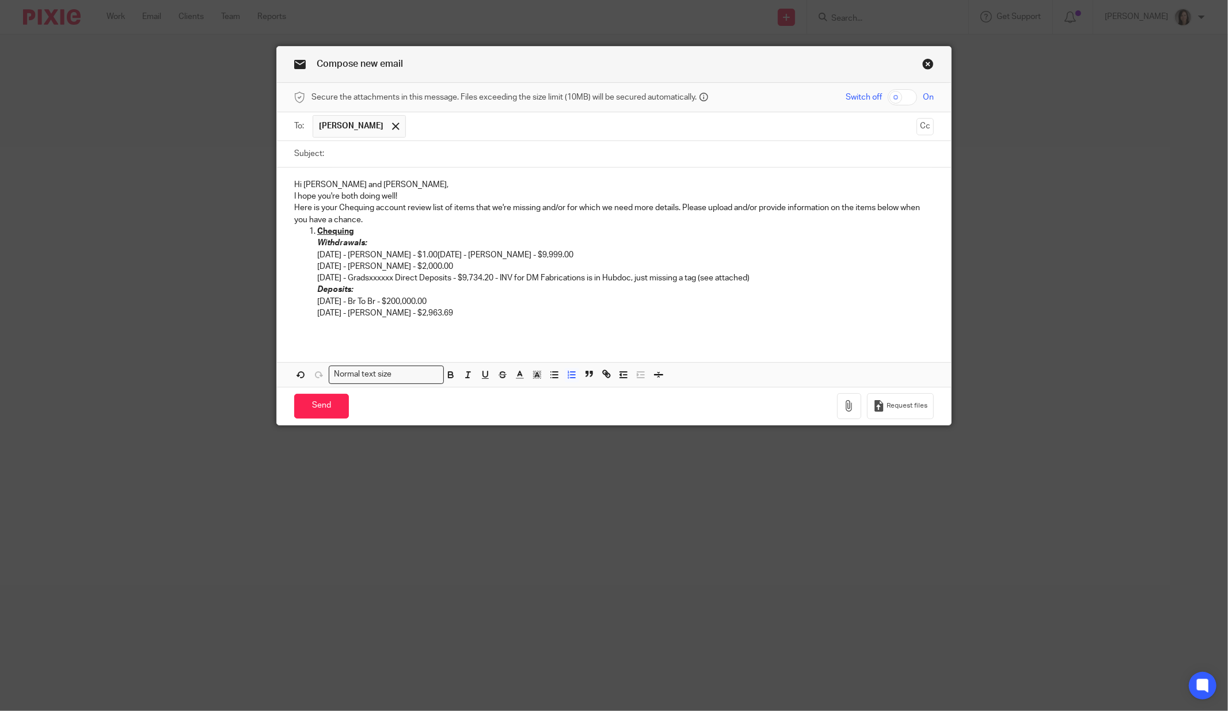
click at [317, 278] on p "[DATE] - Gradsxxxxxx Direct Deposits - $9,734.20 - INV for DM Fabrications is i…" at bounding box center [625, 278] width 617 height 12
click at [380, 217] on p "Here is your Chequing account review list of items that we're missing and/or fo…" at bounding box center [614, 214] width 640 height 24
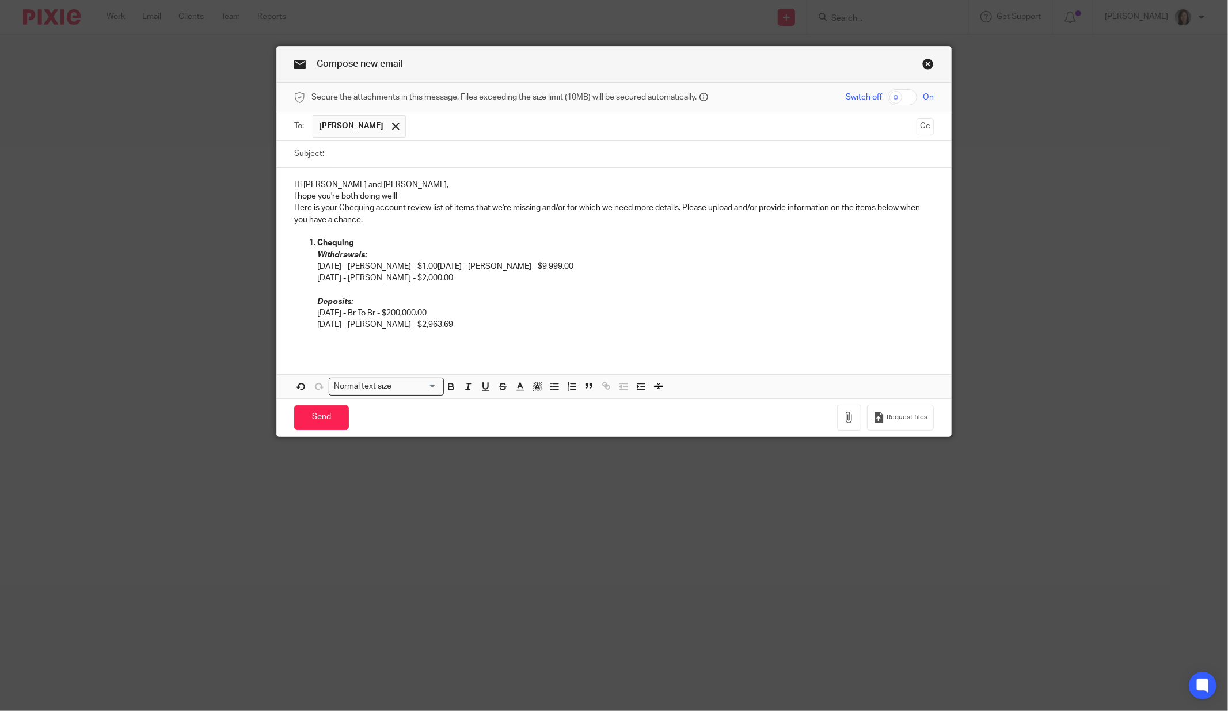
click at [371, 174] on div "Hi Terry and Matt, I hope you're both doing well! Here is your Chequing account…" at bounding box center [614, 260] width 674 height 184
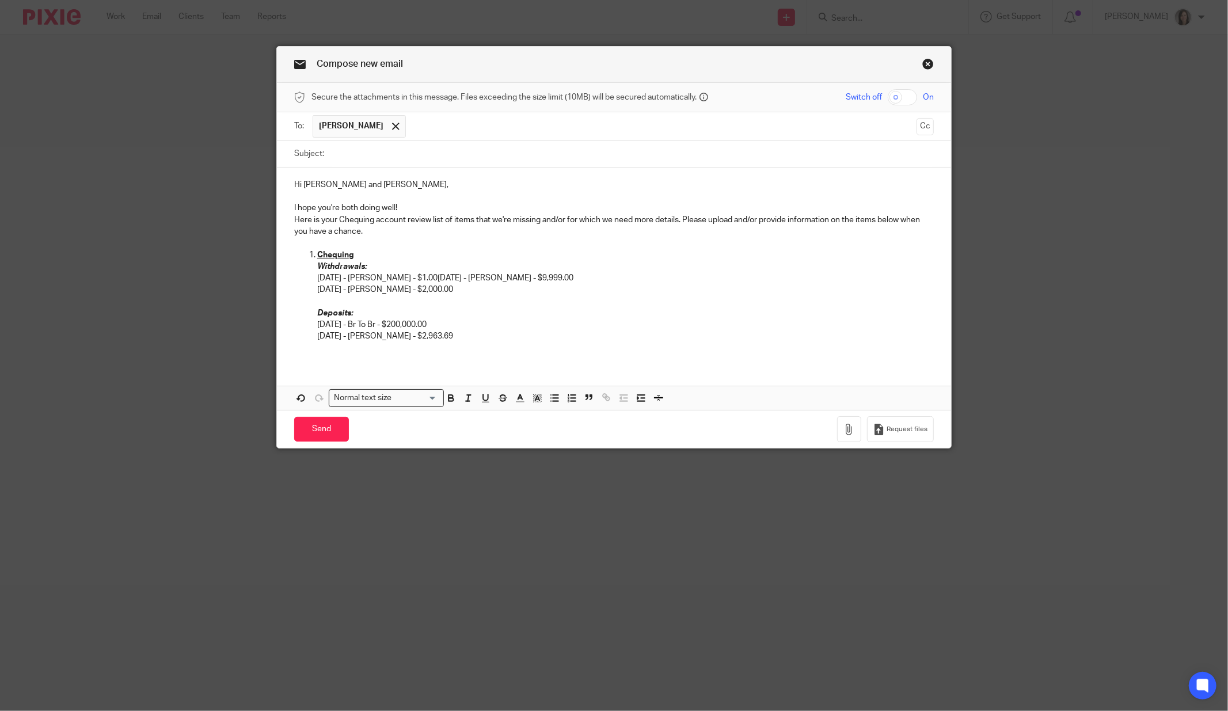
click at [404, 203] on p "I hope you're both doing well!" at bounding box center [614, 208] width 640 height 12
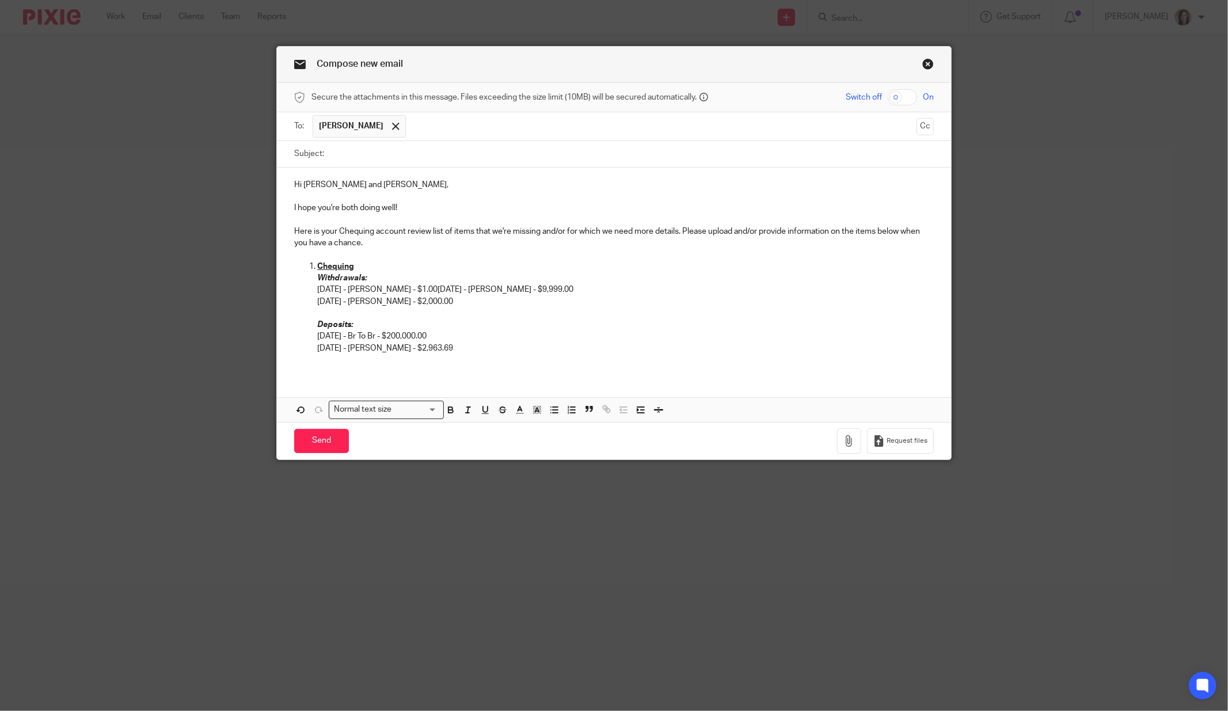
click at [417, 126] on input "text" at bounding box center [662, 126] width 500 height 22
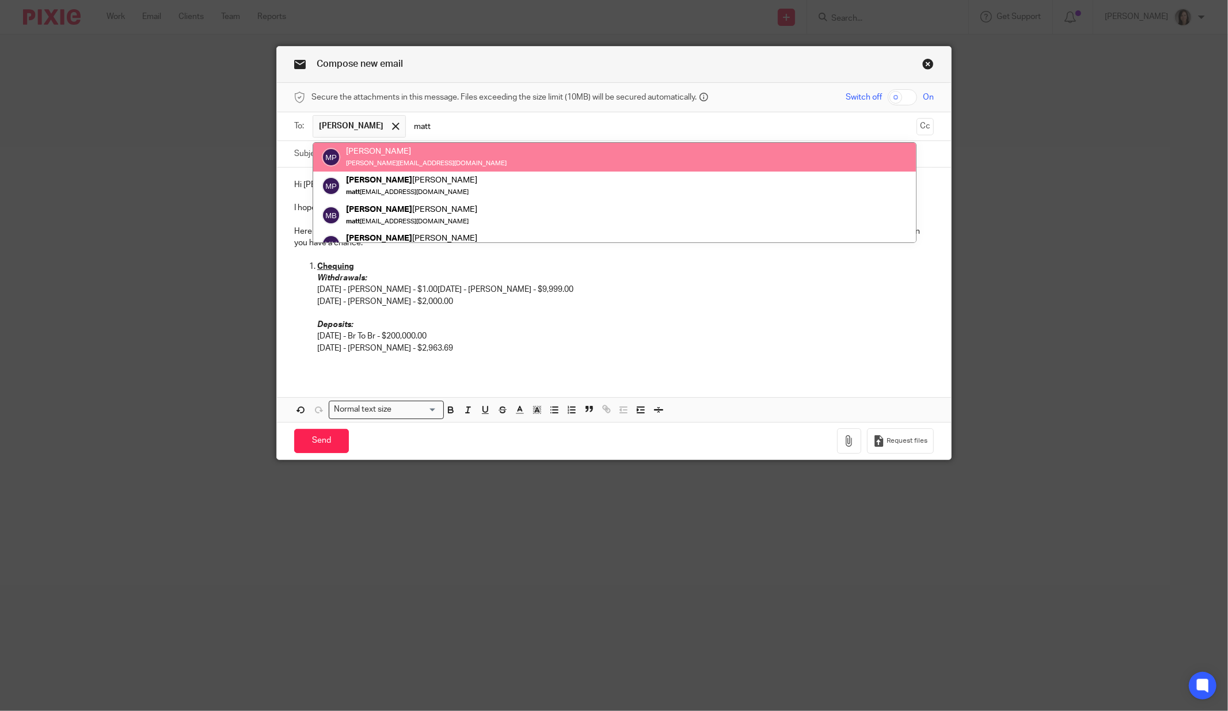
type input "matt"
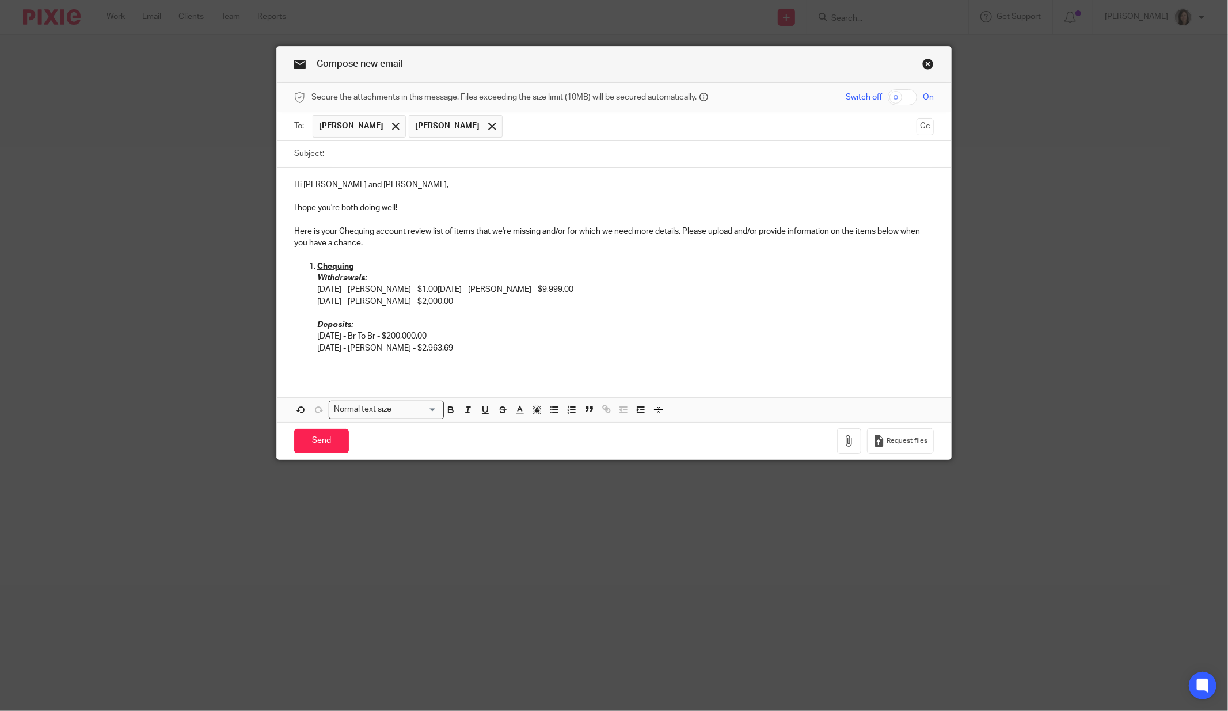
click at [404, 155] on input "Subject:" at bounding box center [632, 154] width 604 height 26
type input "TG Schulz Chequing Review List to date - Sept 25 2025"
click at [696, 304] on p "[DATE] - [PERSON_NAME] - $2,000.00" at bounding box center [625, 302] width 617 height 12
click at [432, 292] on p "Withdrawals: [DATE] - [PERSON_NAME] - $1.00 [DATE] - [PERSON_NAME] Tacoma - $9,…" at bounding box center [625, 284] width 617 height 24
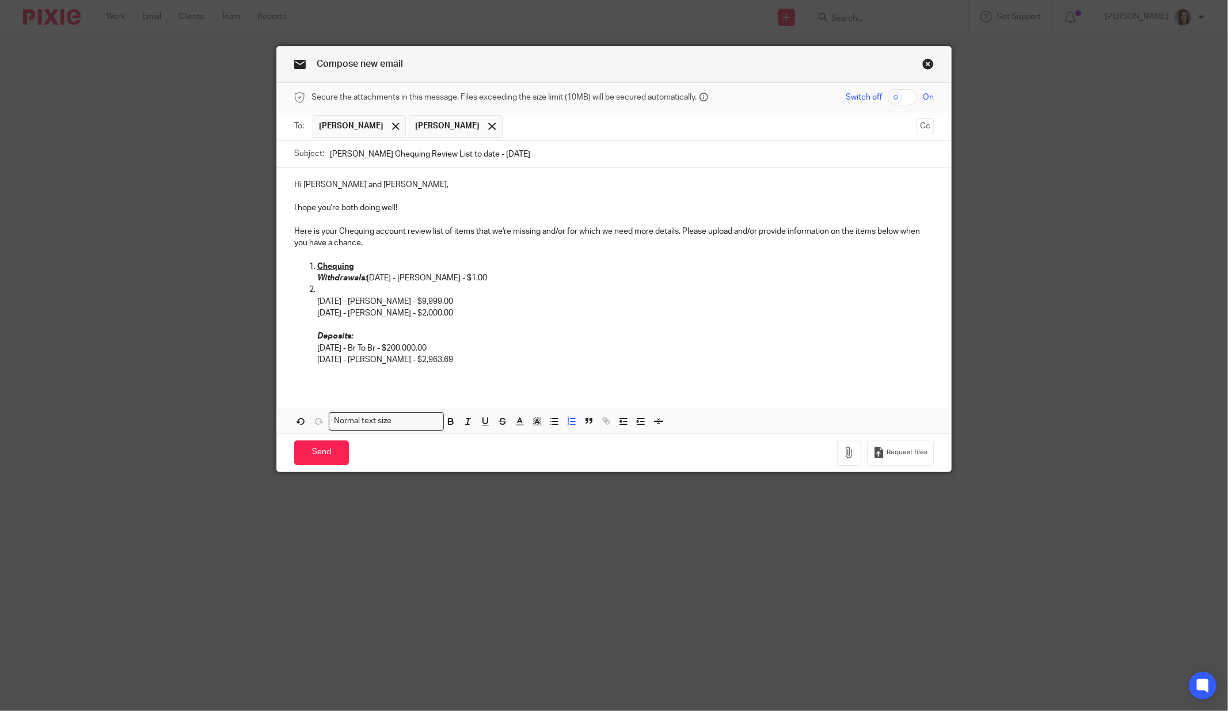
click at [311, 299] on ol "Chequin g Withdrawals: 09/02/2025 - Ken Tacoma - $1.00 09/02/2025 - Ken Tacoma …" at bounding box center [614, 313] width 640 height 105
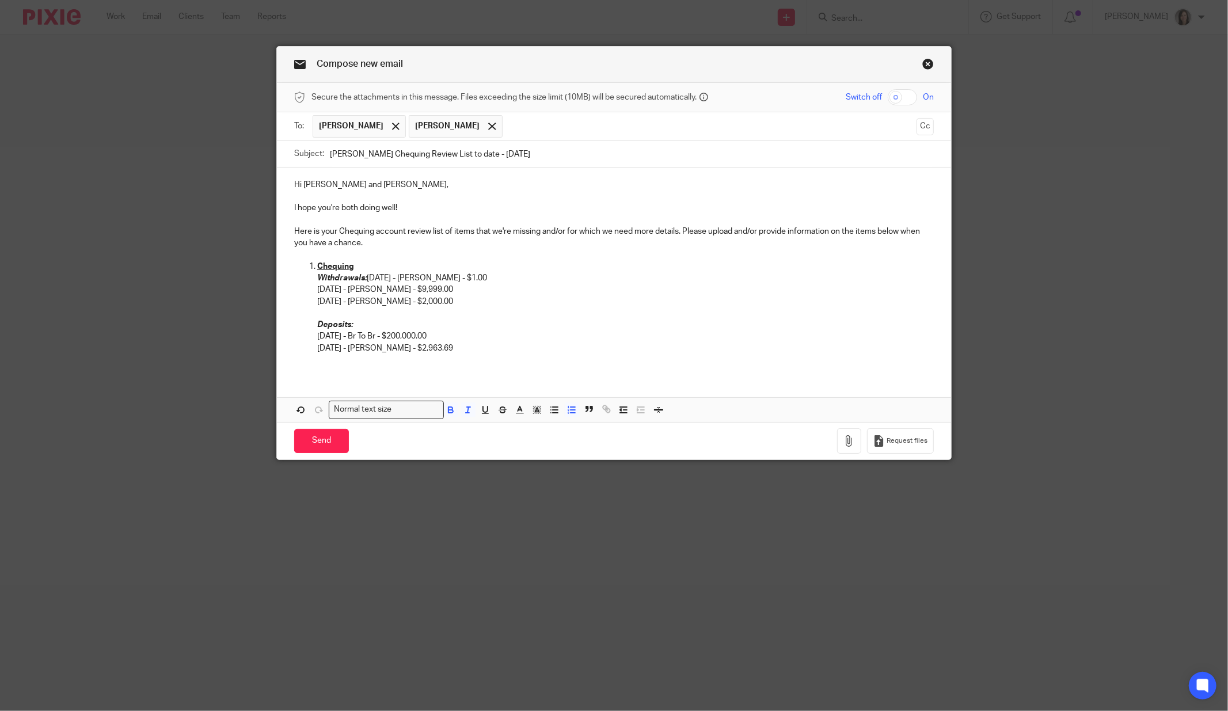
click at [360, 282] on p "Withdrawals: 09/02/2025 - Ken Tacoma - $1.00" at bounding box center [625, 278] width 617 height 12
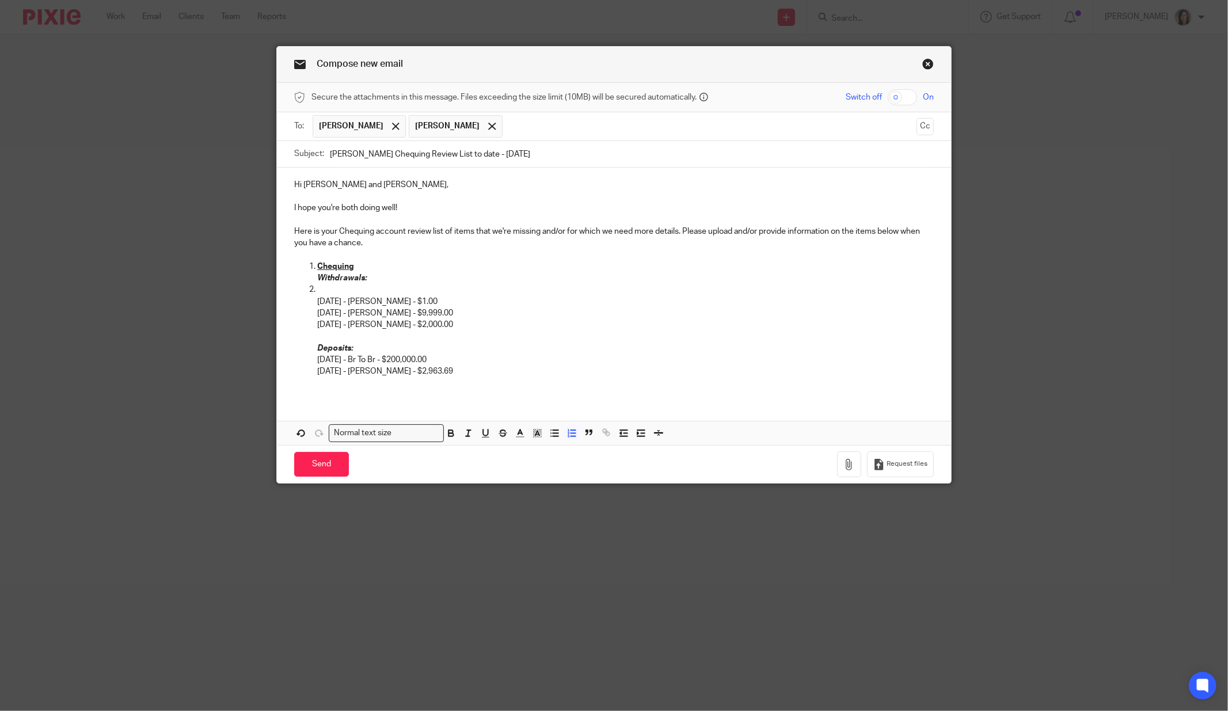
click at [317, 298] on p "[DATE] - [PERSON_NAME] - $1.00" at bounding box center [625, 296] width 617 height 24
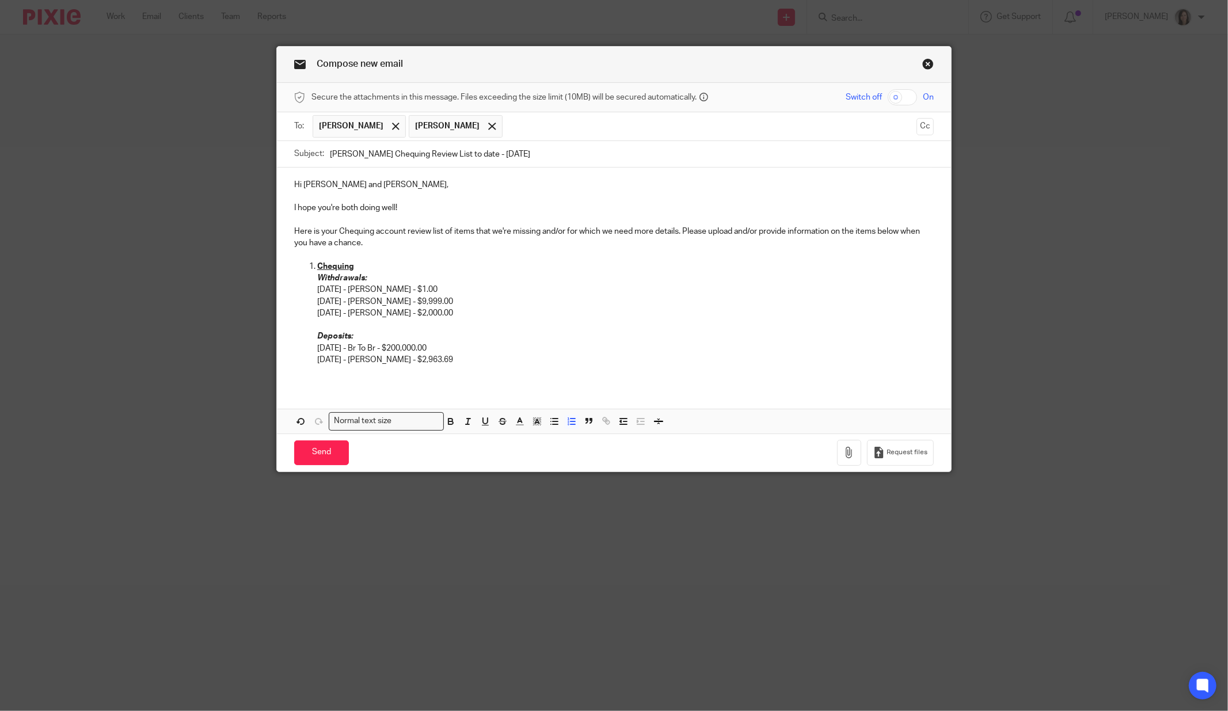
click at [386, 391] on div "Hi Terry and Matt, I hope you're both doing well! Here is your Chequing account…" at bounding box center [614, 301] width 674 height 266
click at [352, 375] on p at bounding box center [614, 372] width 640 height 12
click at [284, 366] on div "Hi Terry and Matt, I hope you're both doing well! Here is your Chequing account…" at bounding box center [614, 277] width 674 height 219
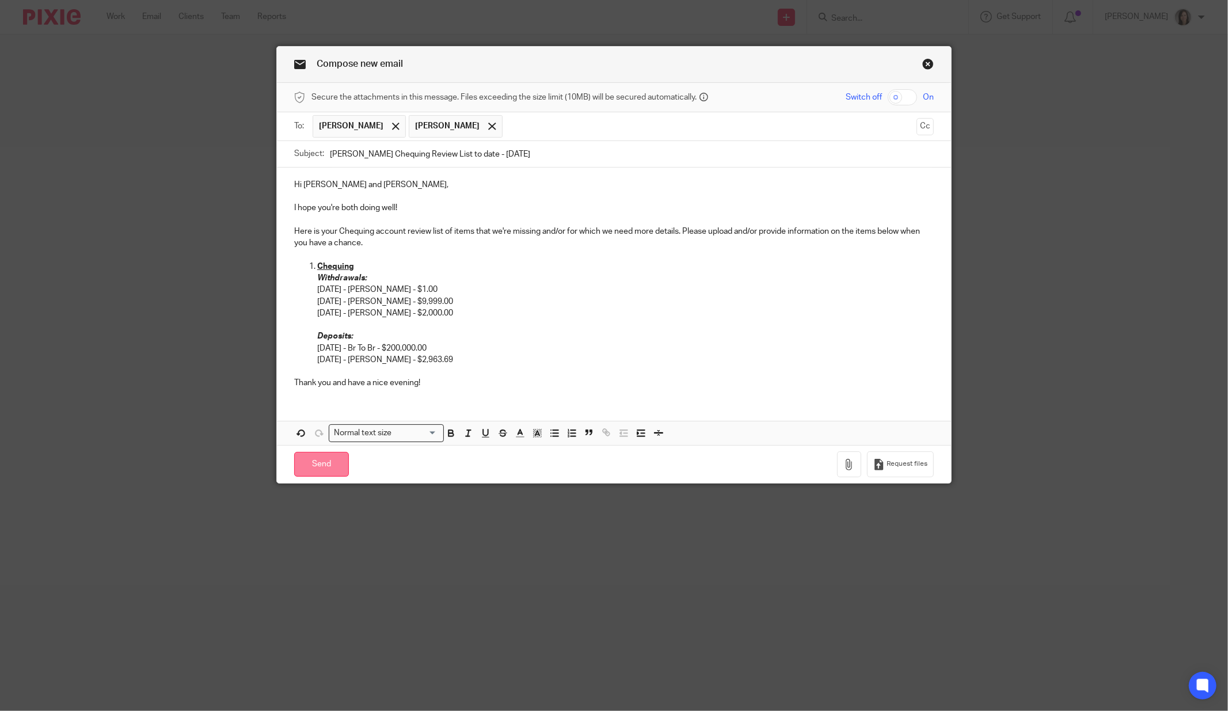
click at [299, 469] on input "Send" at bounding box center [321, 464] width 55 height 25
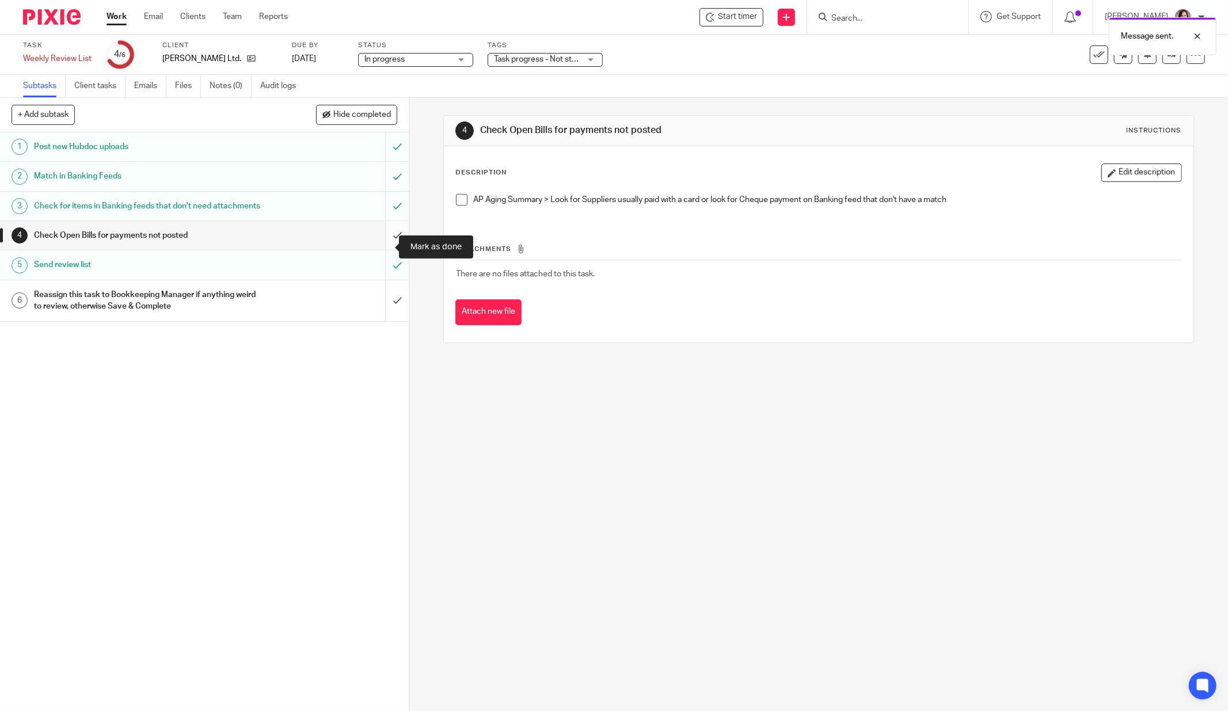
click at [387, 242] on input "submit" at bounding box center [204, 235] width 409 height 29
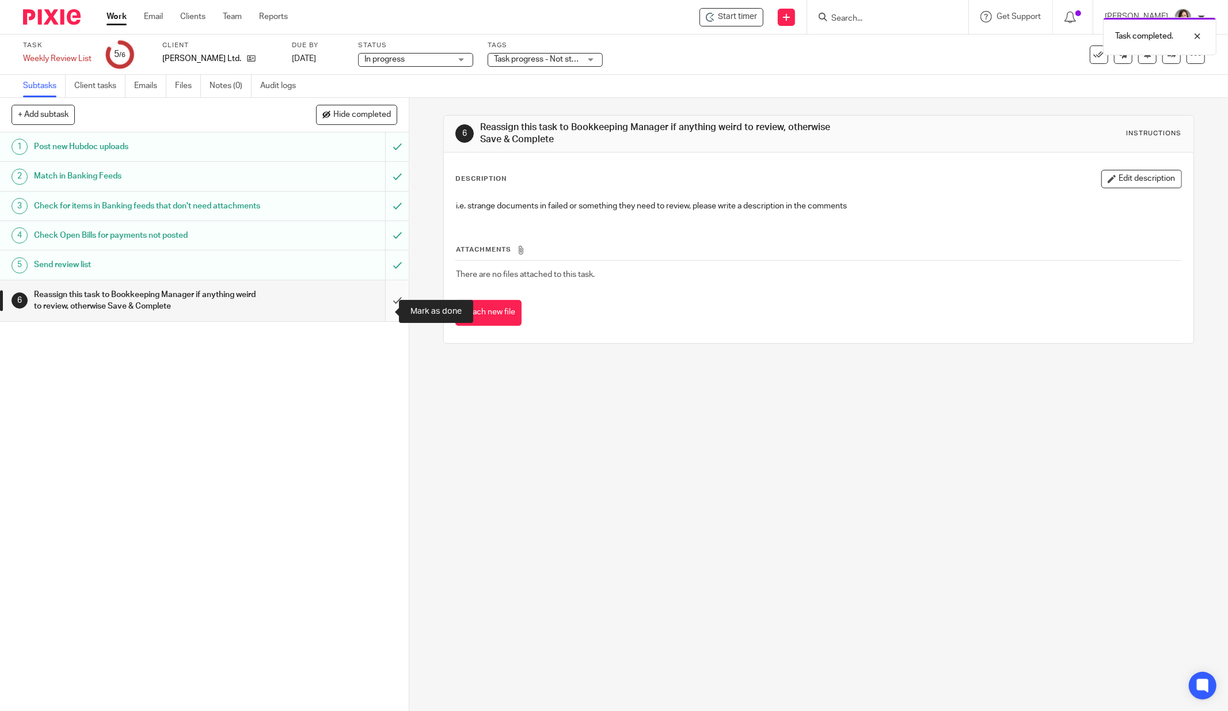
click at [386, 319] on input "submit" at bounding box center [204, 300] width 409 height 41
